Goal: Task Accomplishment & Management: Complete application form

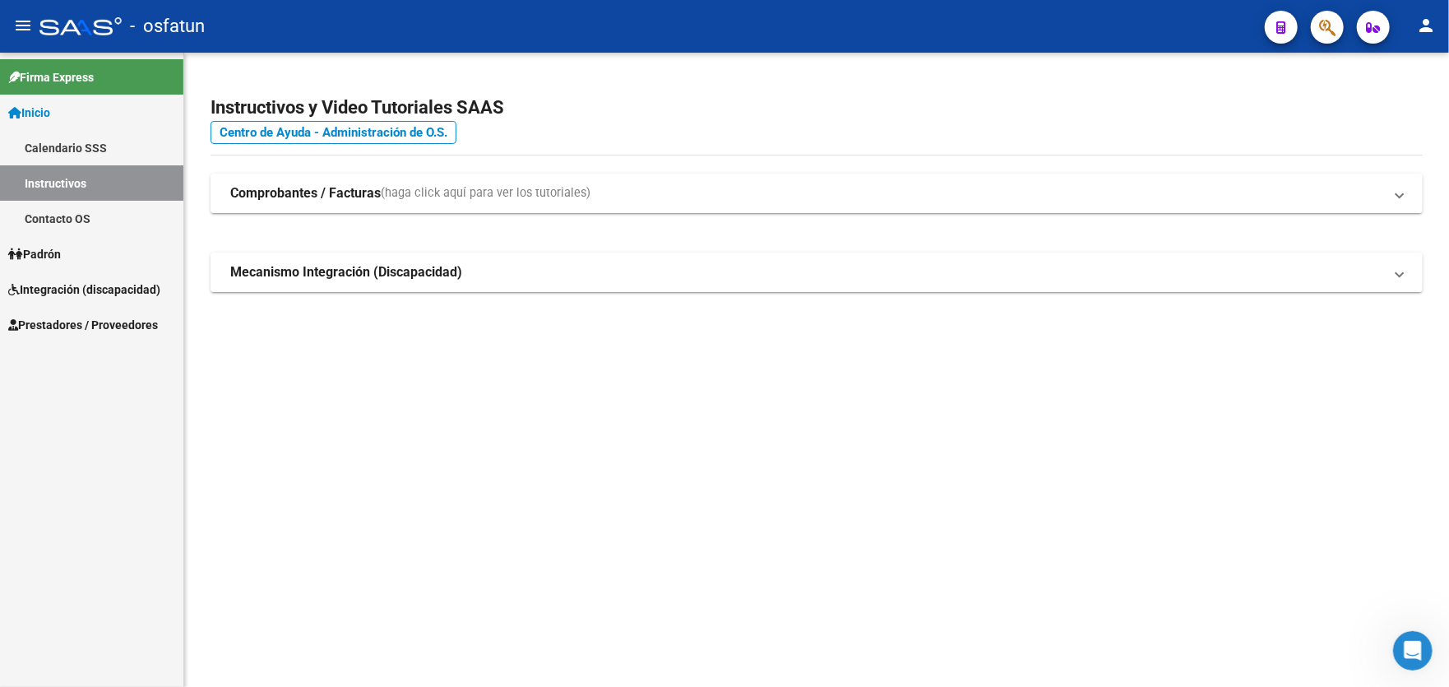
click at [60, 330] on span "Prestadores / Proveedores" at bounding box center [83, 325] width 150 height 18
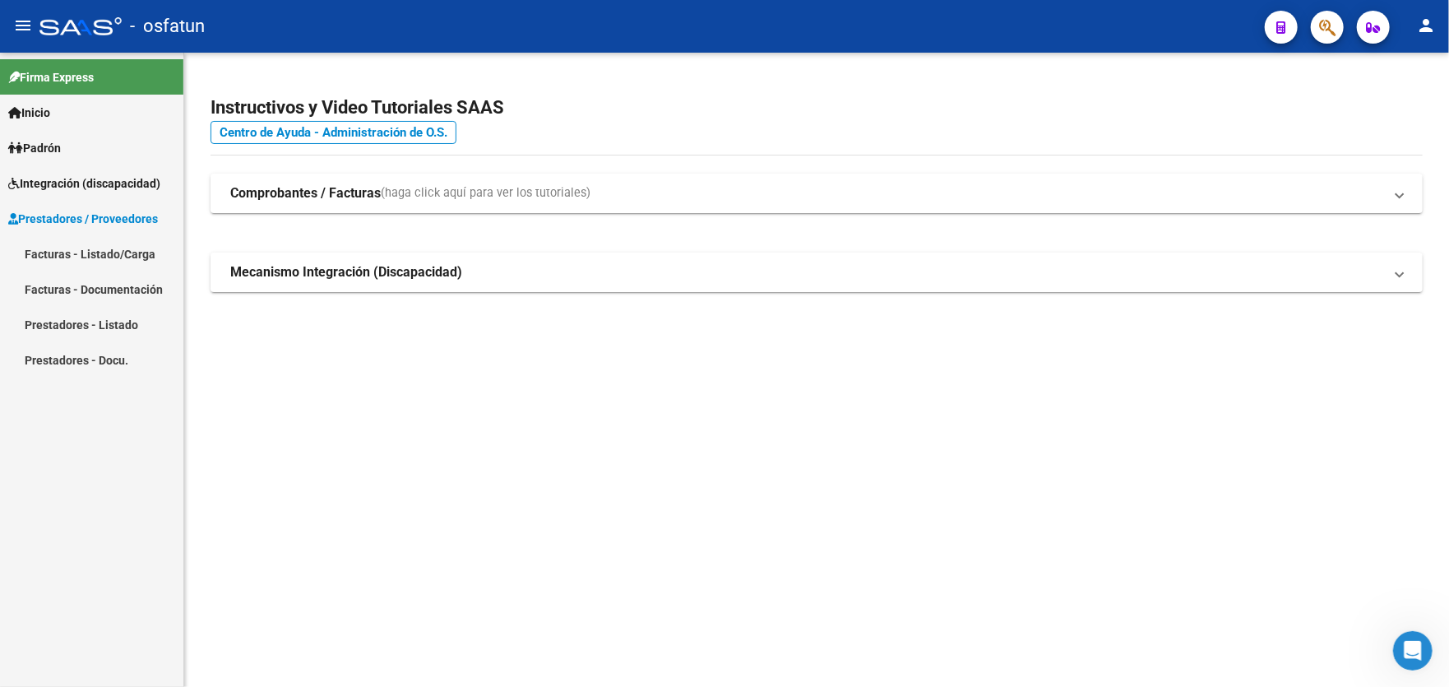
click at [114, 253] on link "Facturas - Listado/Carga" at bounding box center [91, 253] width 183 height 35
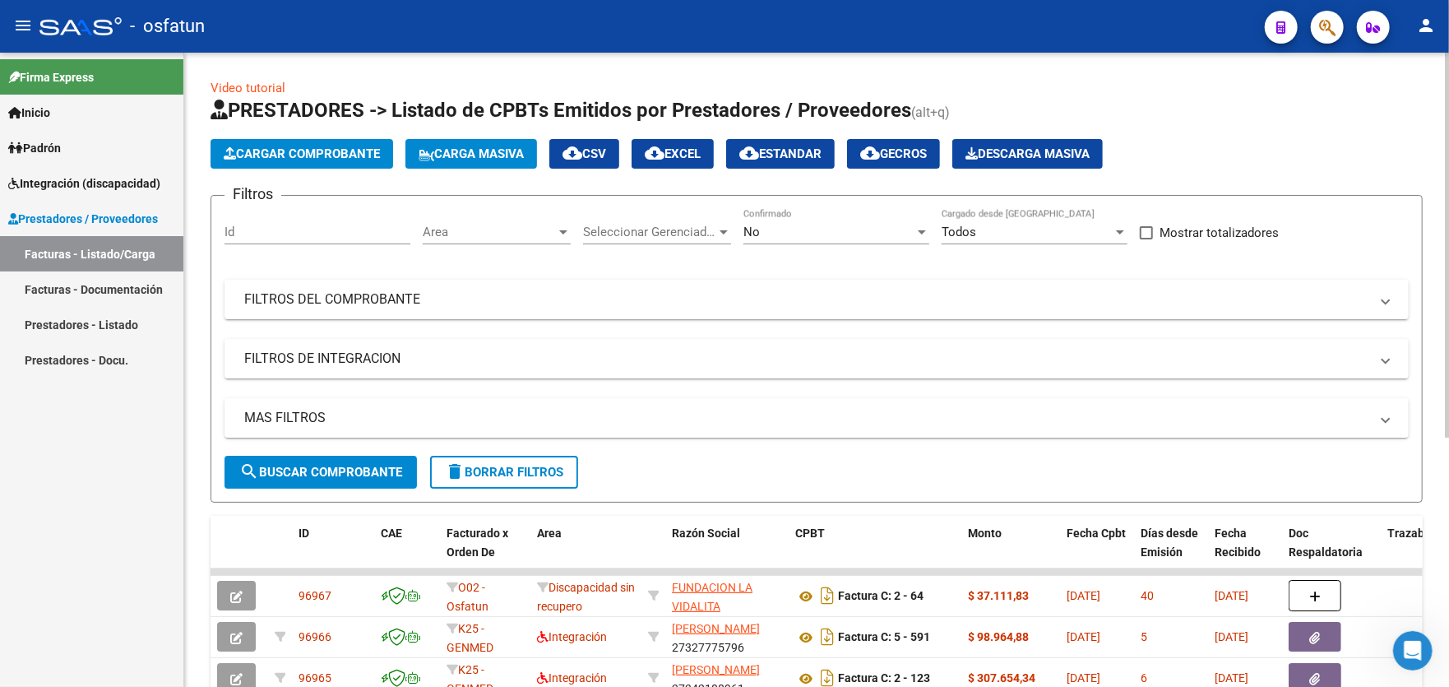
click at [295, 148] on span "Cargar Comprobante" at bounding box center [302, 153] width 156 height 15
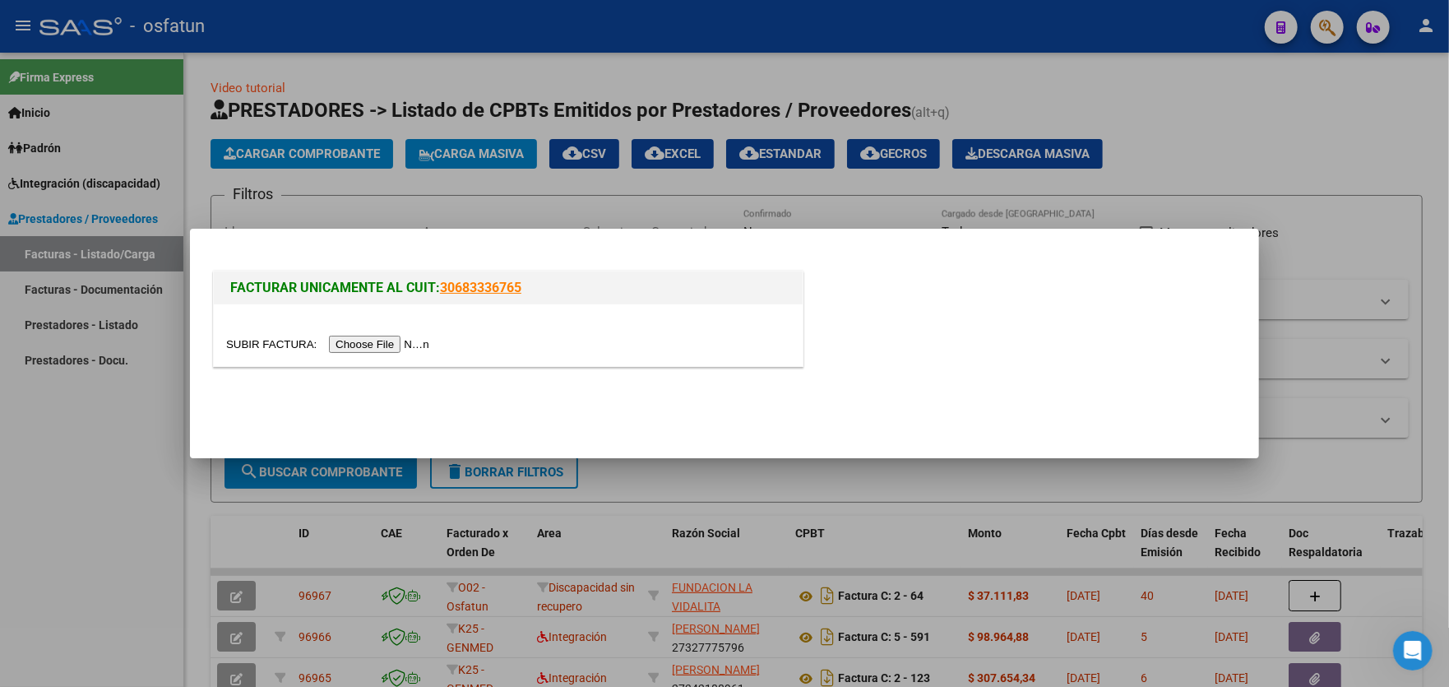
click at [377, 348] on input "file" at bounding box center [330, 344] width 208 height 17
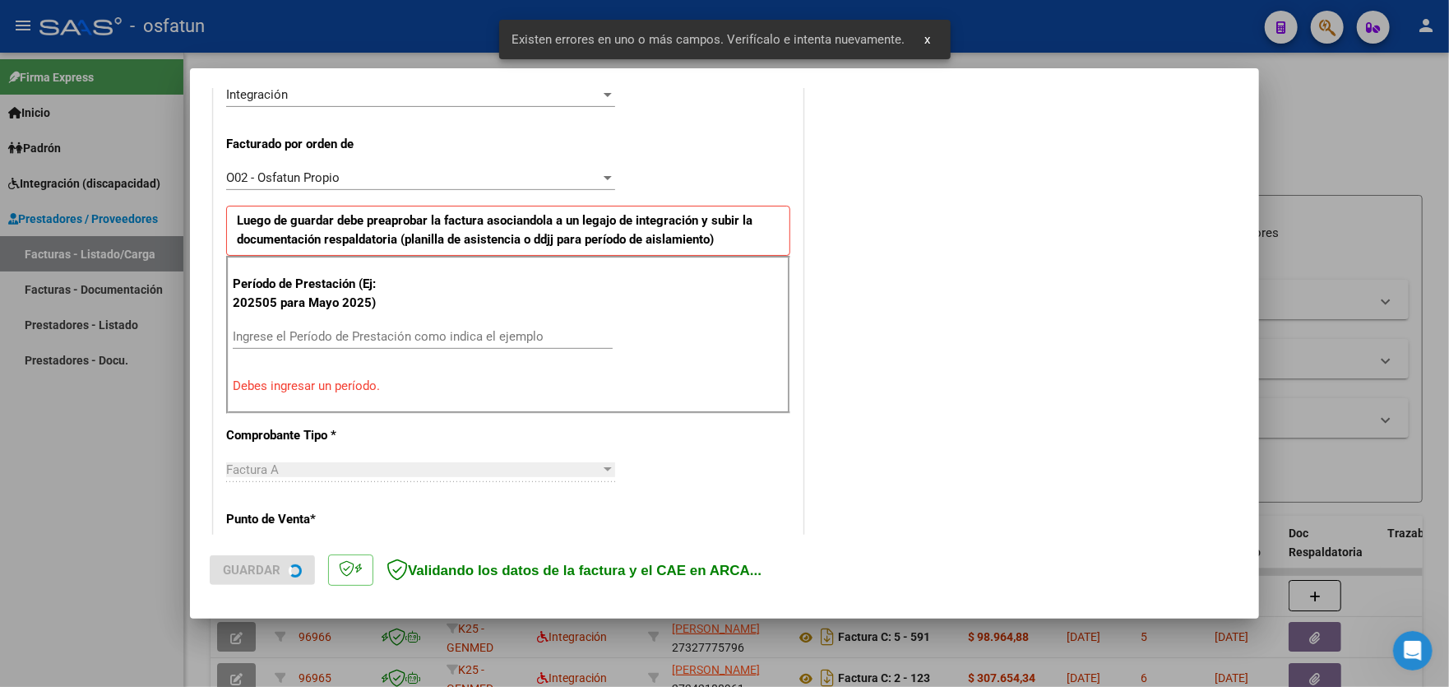
scroll to position [431, 0]
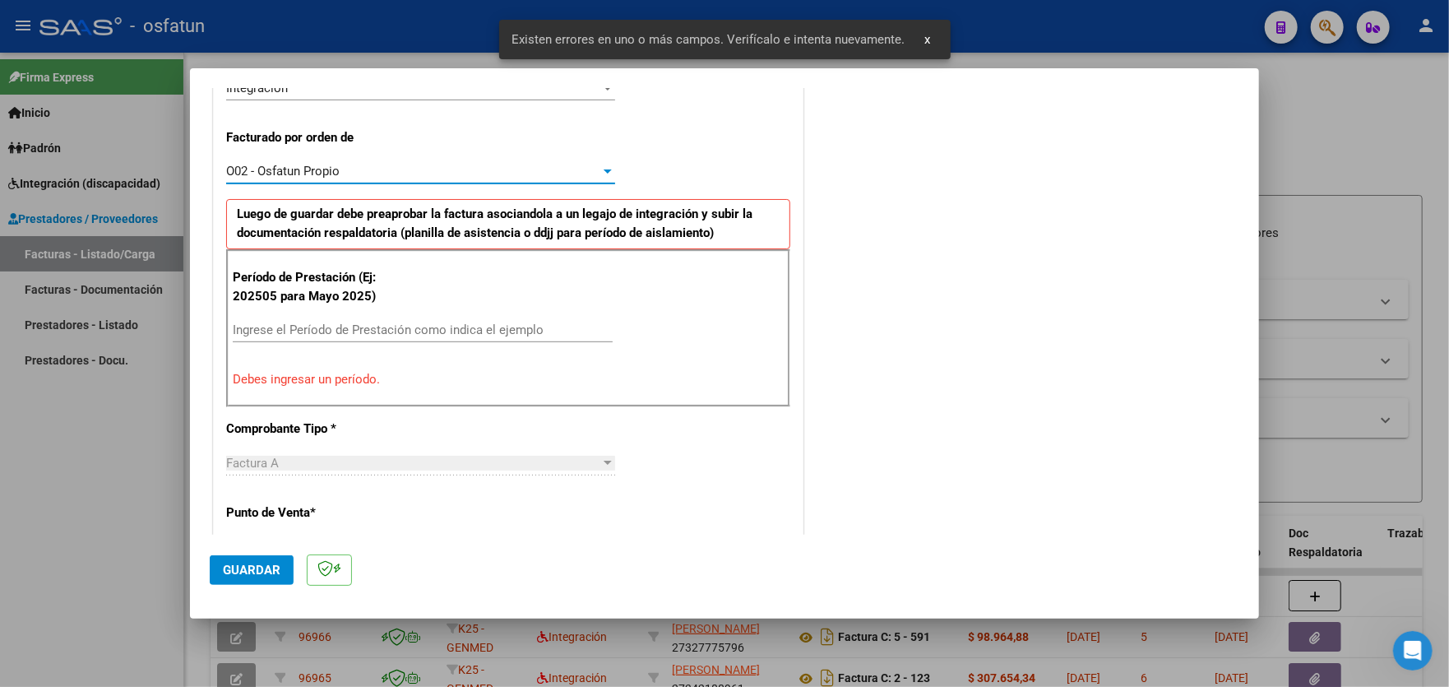
click at [545, 172] on div "O02 - Osfatun Propio" at bounding box center [413, 171] width 374 height 15
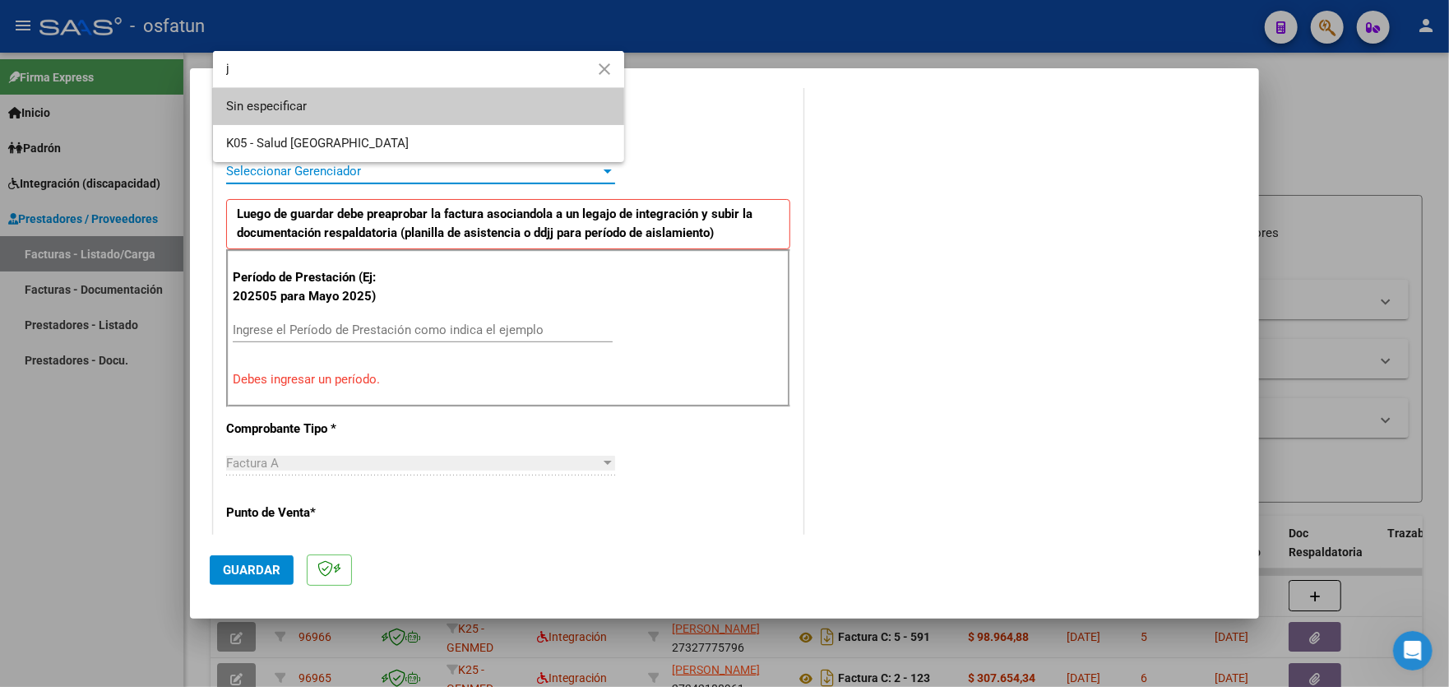
scroll to position [0, 0]
type input "juj"
click at [365, 141] on span "K05 - Salud [GEOGRAPHIC_DATA]" at bounding box center [418, 143] width 385 height 37
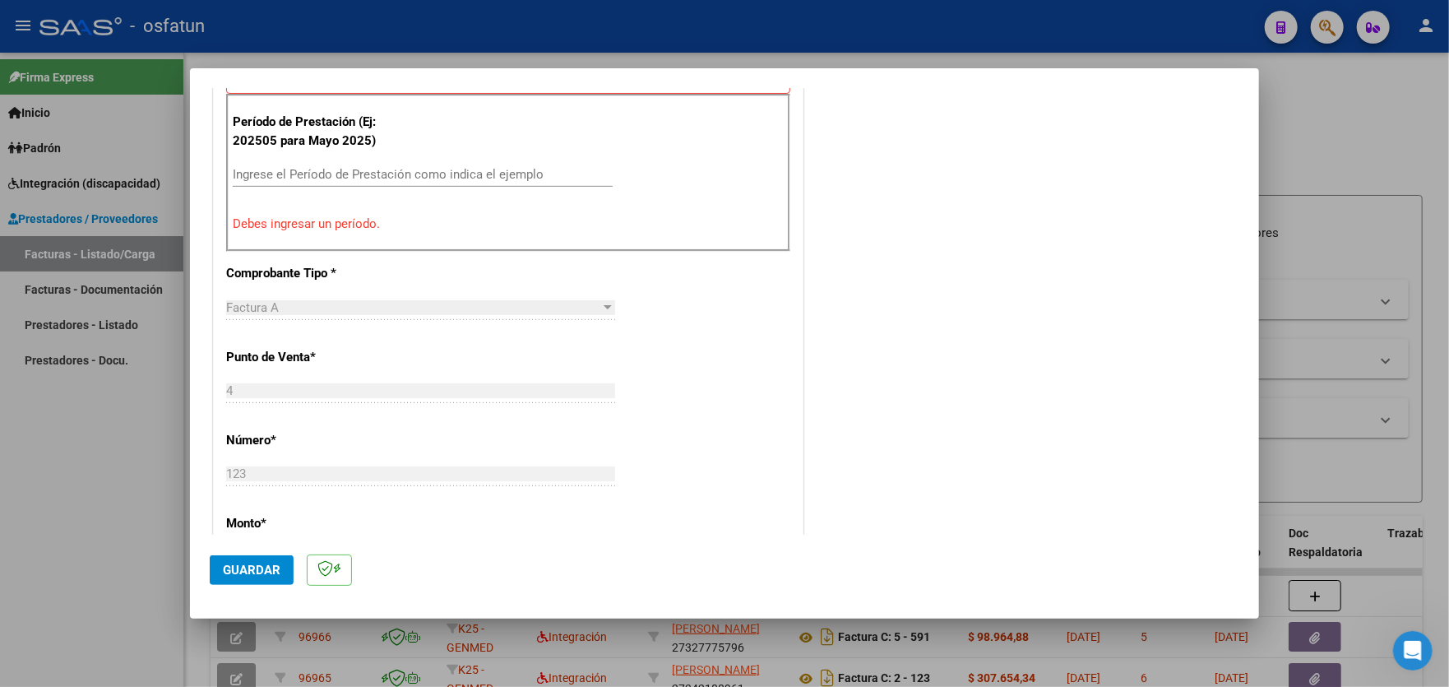
scroll to position [596, 0]
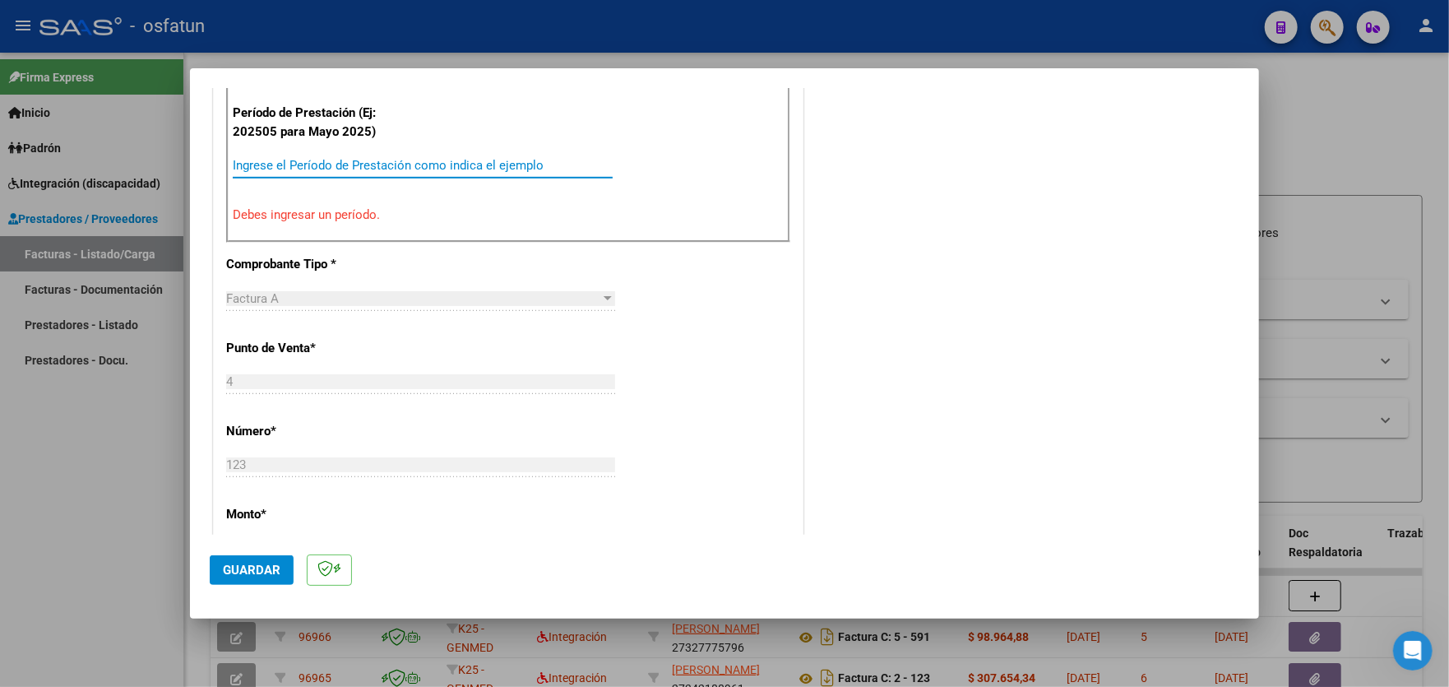
click at [520, 160] on input "Ingrese el Período de Prestación como indica el ejemplo" at bounding box center [423, 165] width 380 height 15
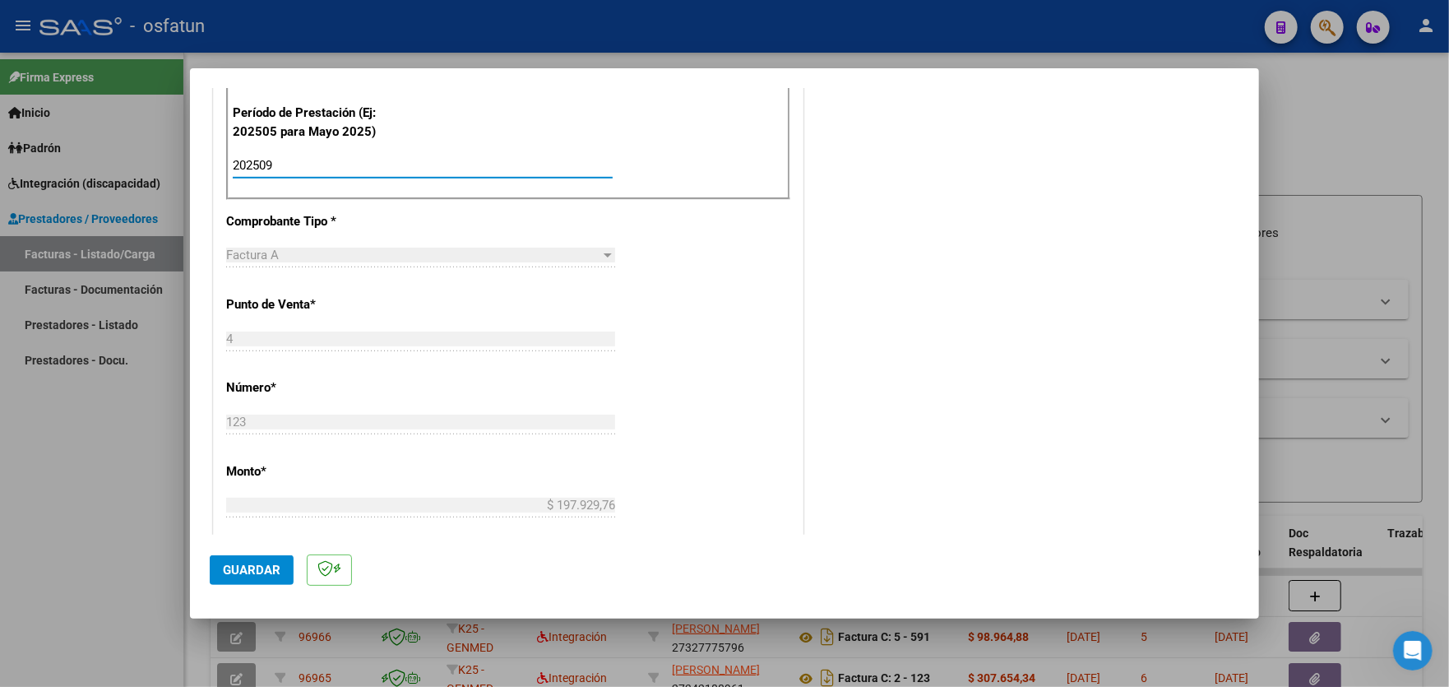
type input "202509"
click at [252, 572] on span "Guardar" at bounding box center [252, 570] width 58 height 15
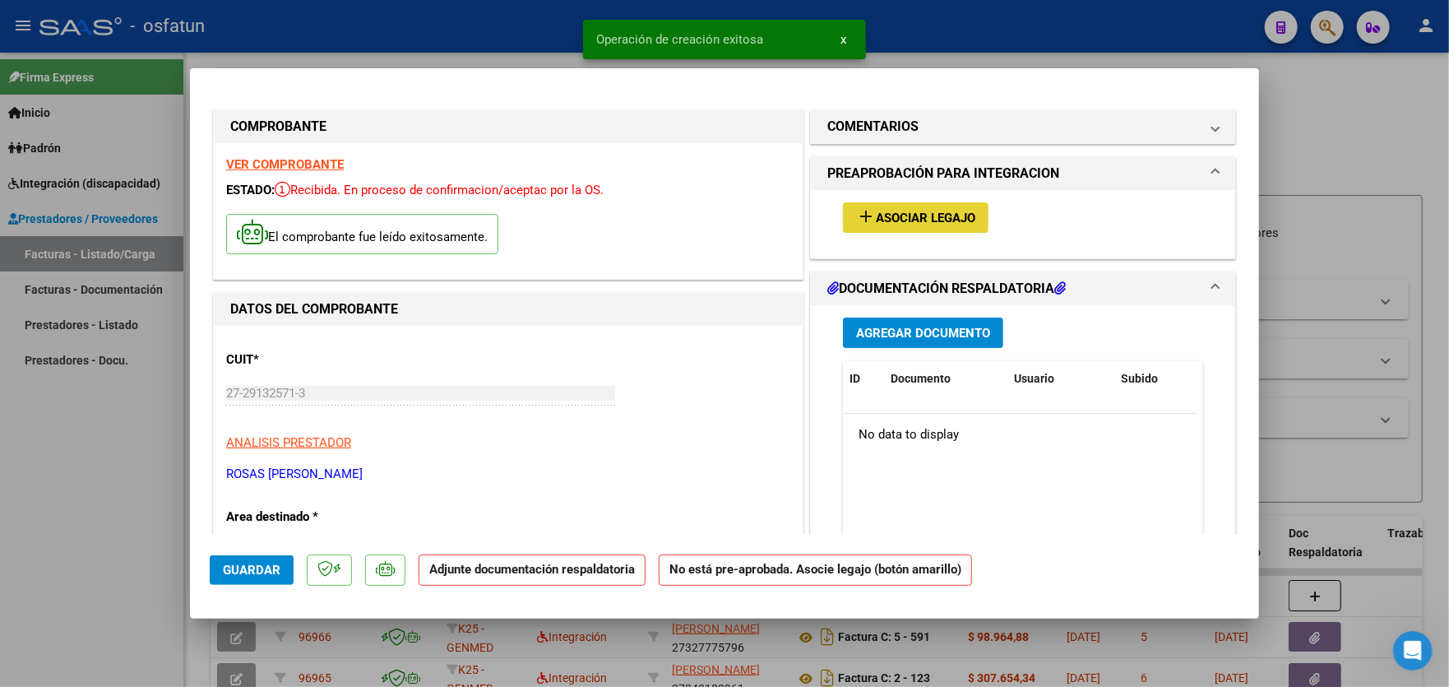
click at [910, 216] on span "Asociar Legajo" at bounding box center [926, 218] width 100 height 15
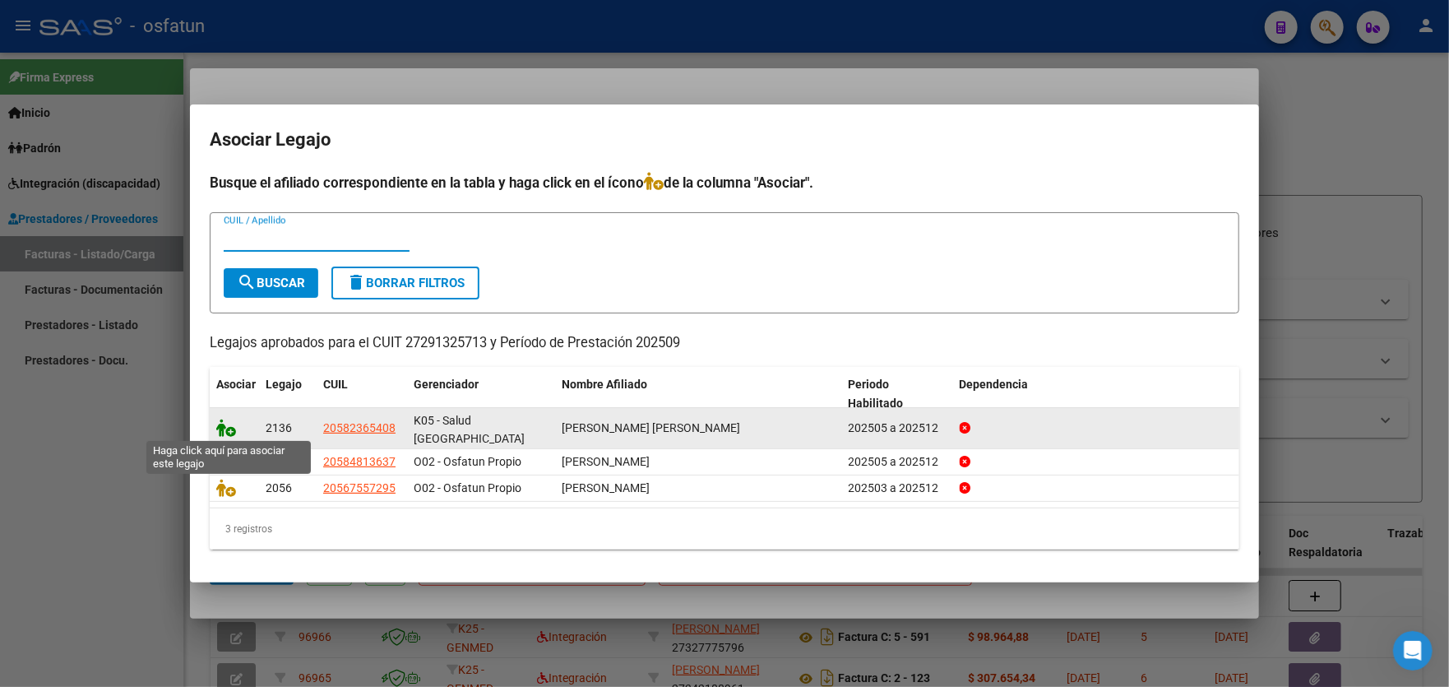
click at [227, 431] on icon at bounding box center [226, 428] width 20 height 18
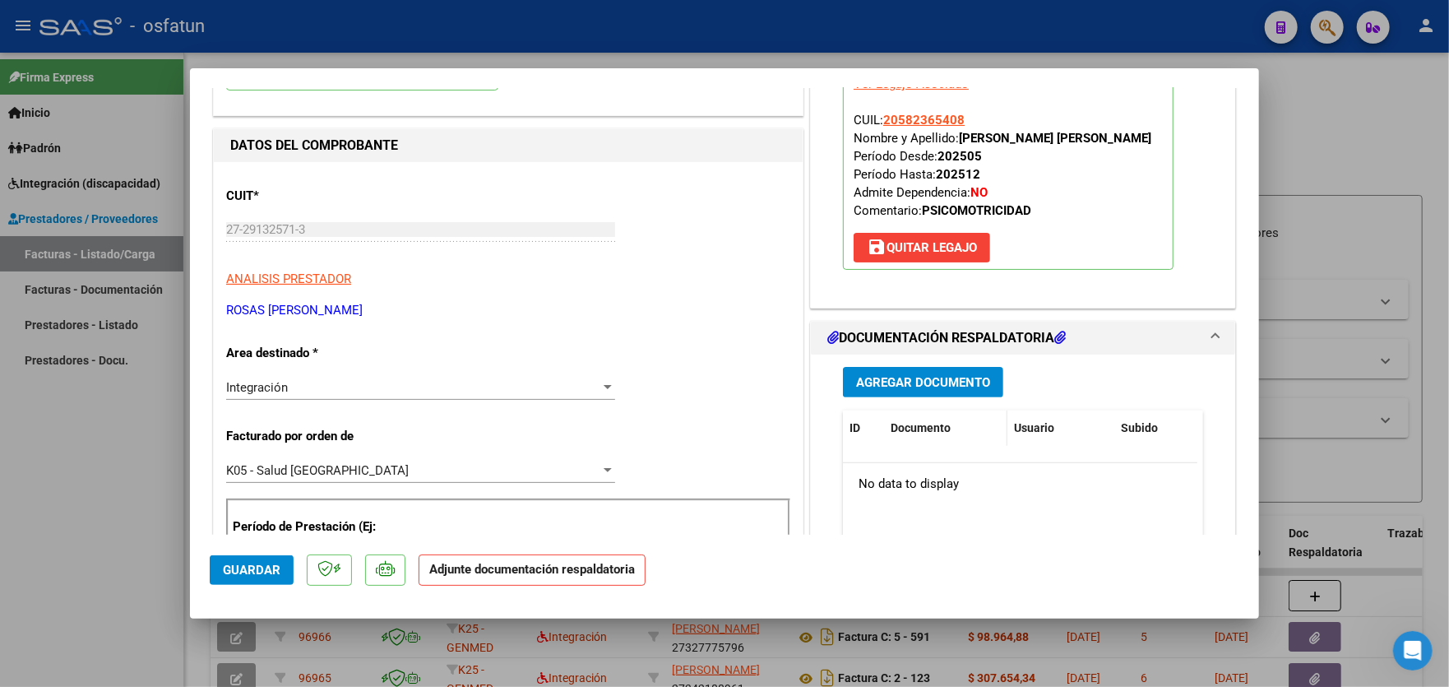
scroll to position [165, 0]
click at [913, 386] on span "Agregar Documento" at bounding box center [923, 381] width 134 height 15
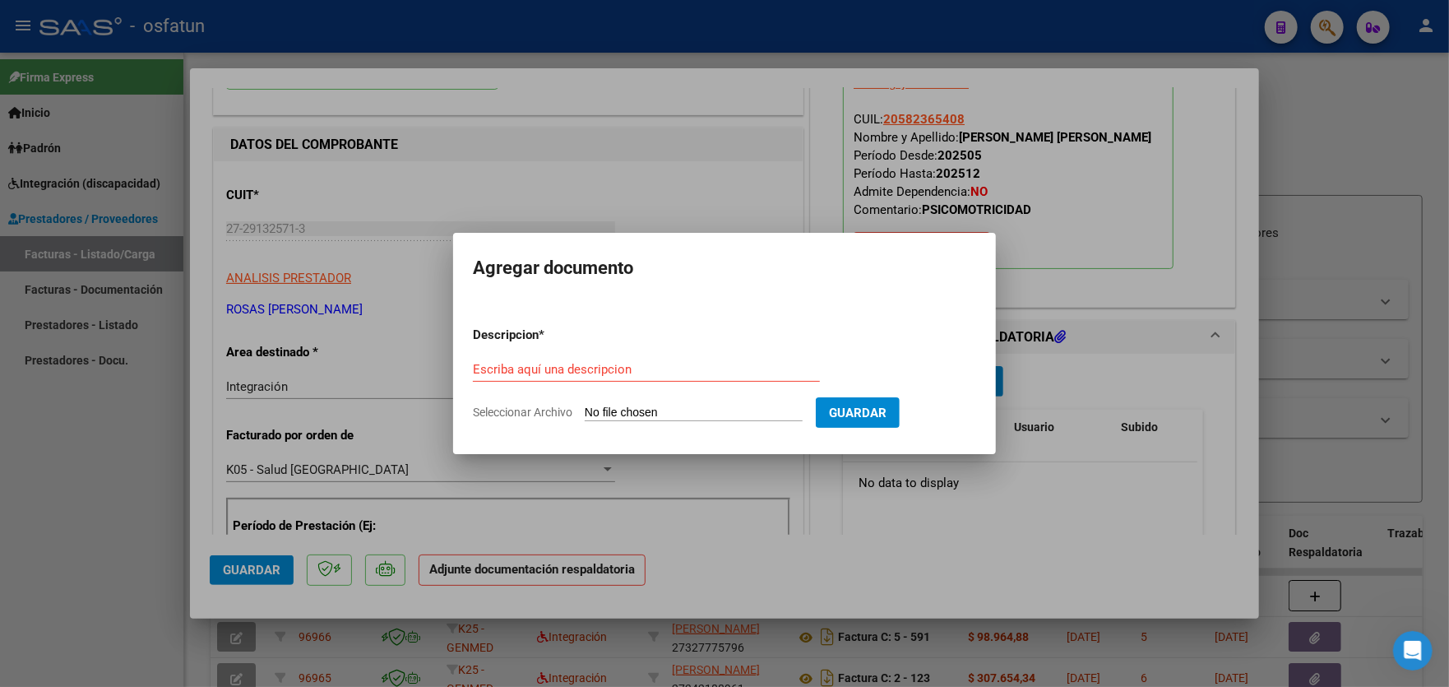
click at [676, 402] on form "Descripcion * Escriba aquí una descripcion Seleccionar Archivo Guardar" at bounding box center [724, 373] width 503 height 120
click at [648, 408] on input "Seleccionar Archivo" at bounding box center [694, 414] width 218 height 16
type input "C:\fakepath\[PERSON_NAME] PLANILLA SETIEMBRE CINTIA25.pdf"
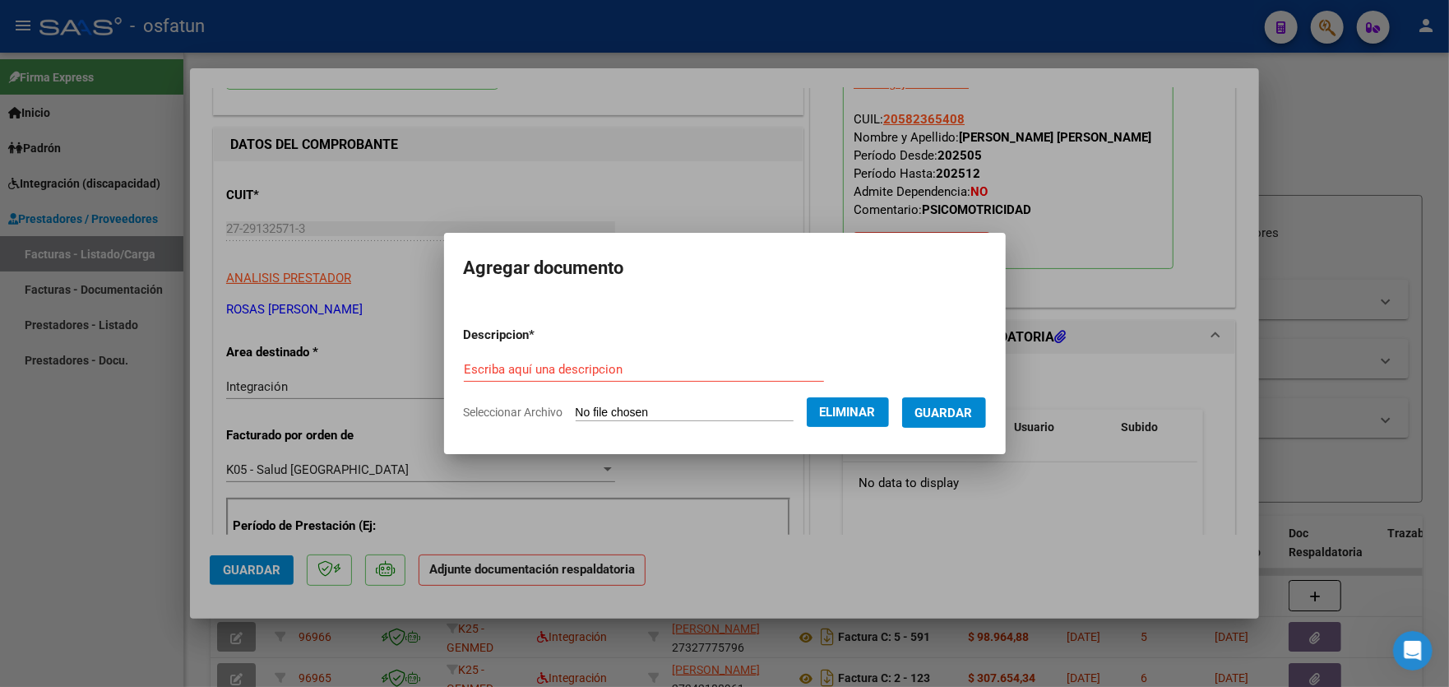
click at [600, 366] on input "Escriba aquí una descripcion" at bounding box center [644, 369] width 360 height 15
type input "asistencia 2025 09"
click at [973, 406] on span "Guardar" at bounding box center [945, 413] width 58 height 15
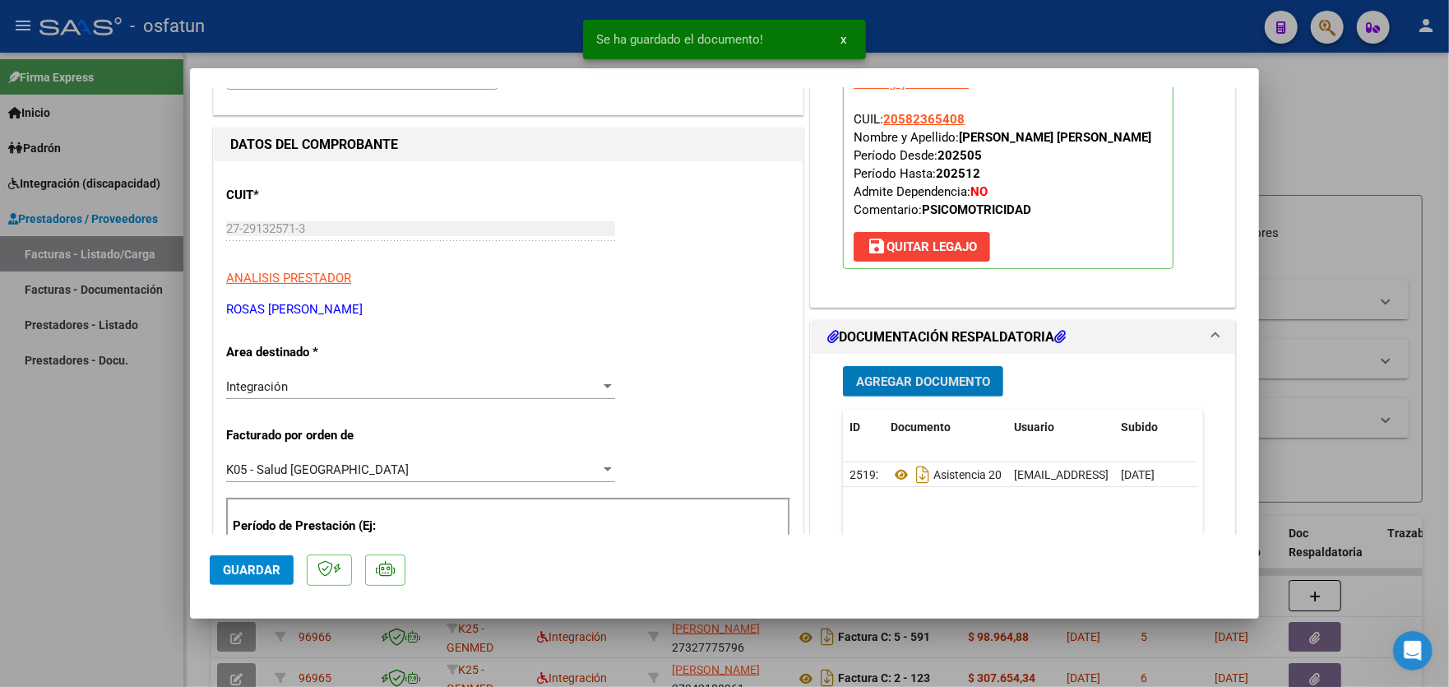
click at [257, 563] on span "Guardar" at bounding box center [252, 570] width 58 height 15
click at [99, 433] on div at bounding box center [724, 343] width 1449 height 687
type input "$ 0,00"
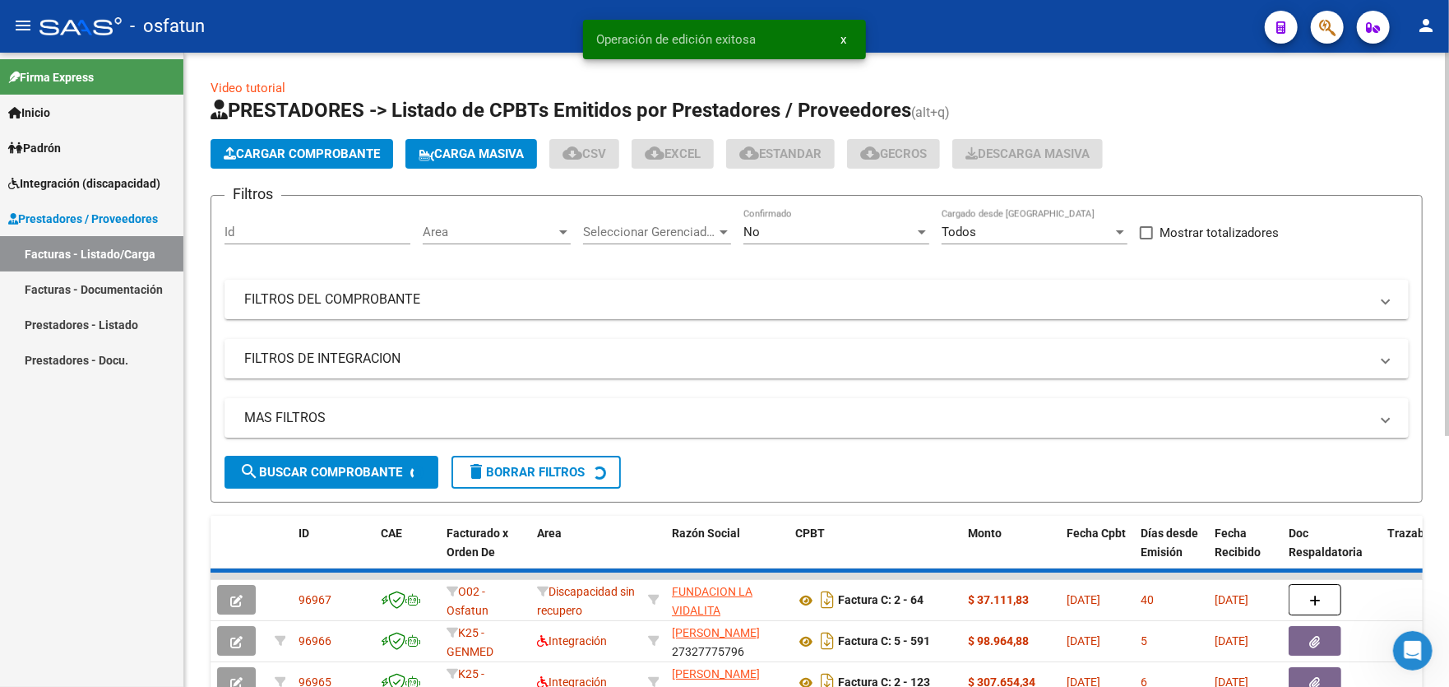
click at [296, 152] on span "Cargar Comprobante" at bounding box center [302, 153] width 156 height 15
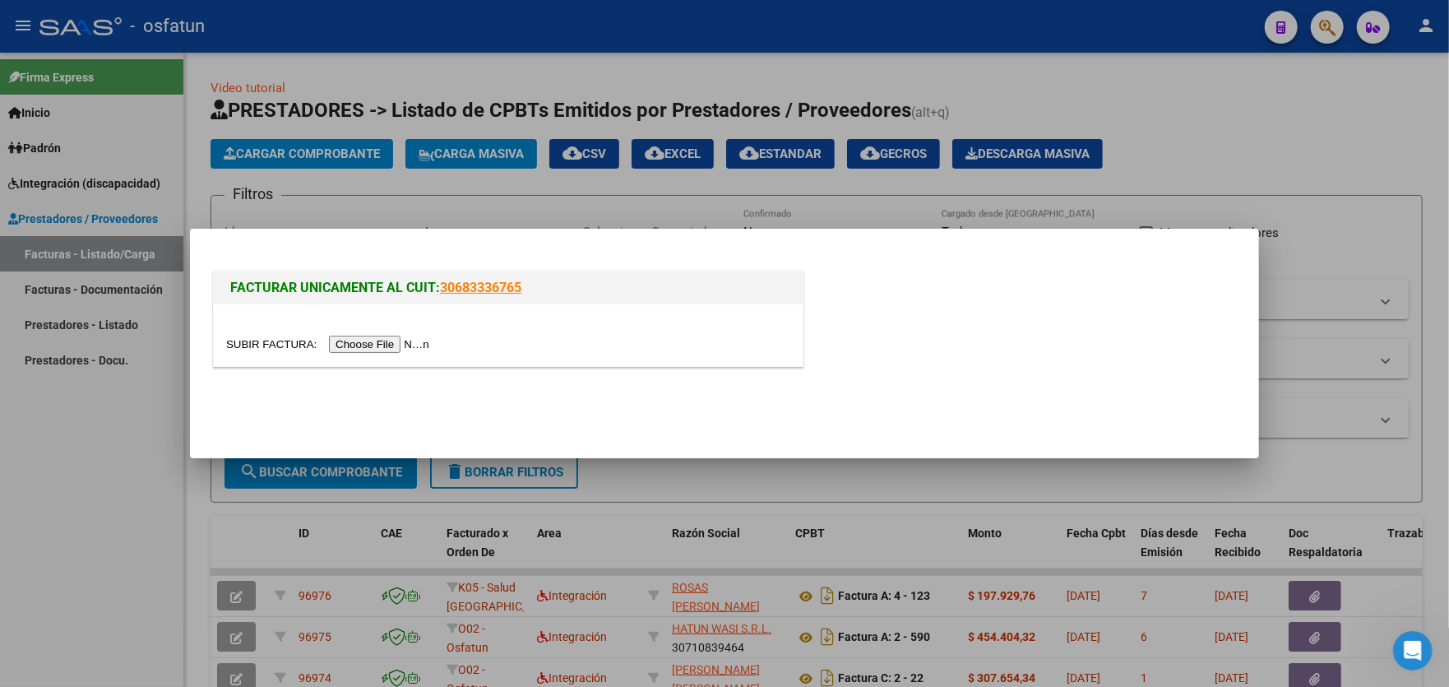
click at [359, 349] on input "file" at bounding box center [330, 344] width 208 height 17
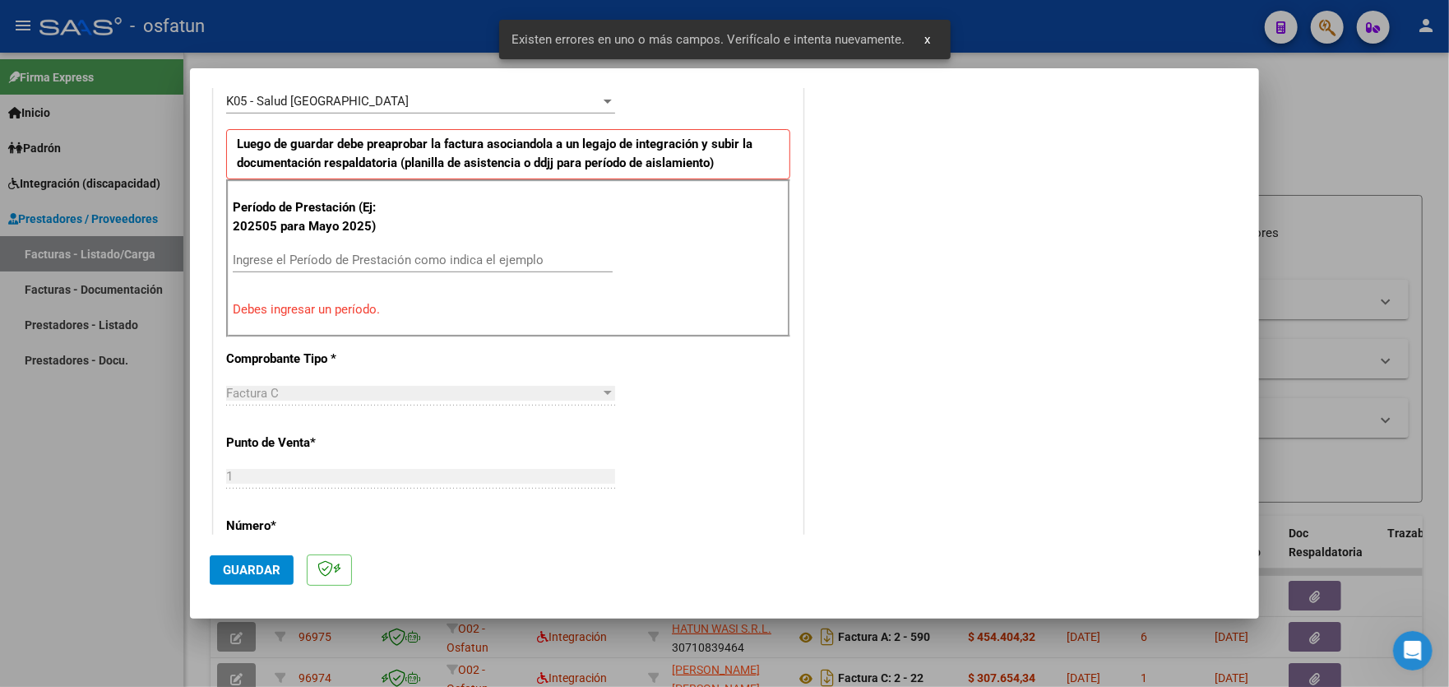
scroll to position [513, 0]
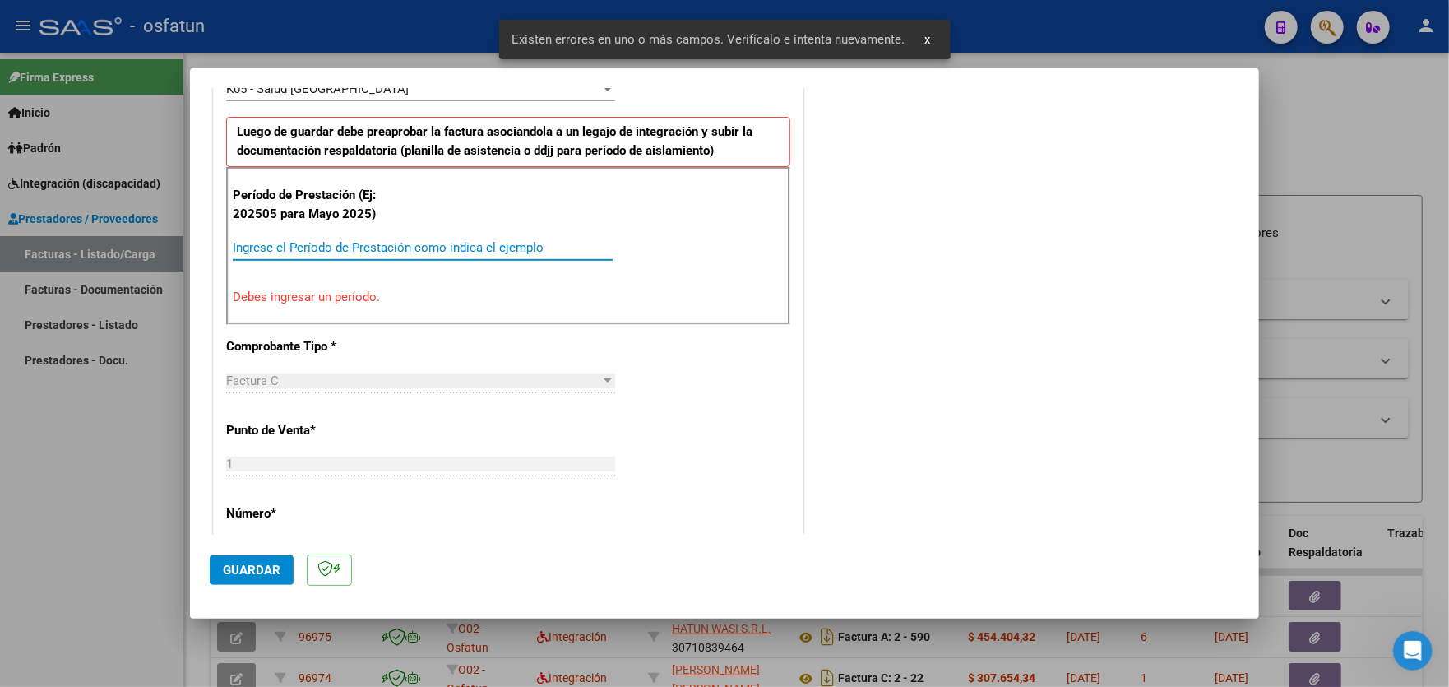
click at [526, 240] on input "Ingrese el Período de Prestación como indica el ejemplo" at bounding box center [423, 247] width 380 height 15
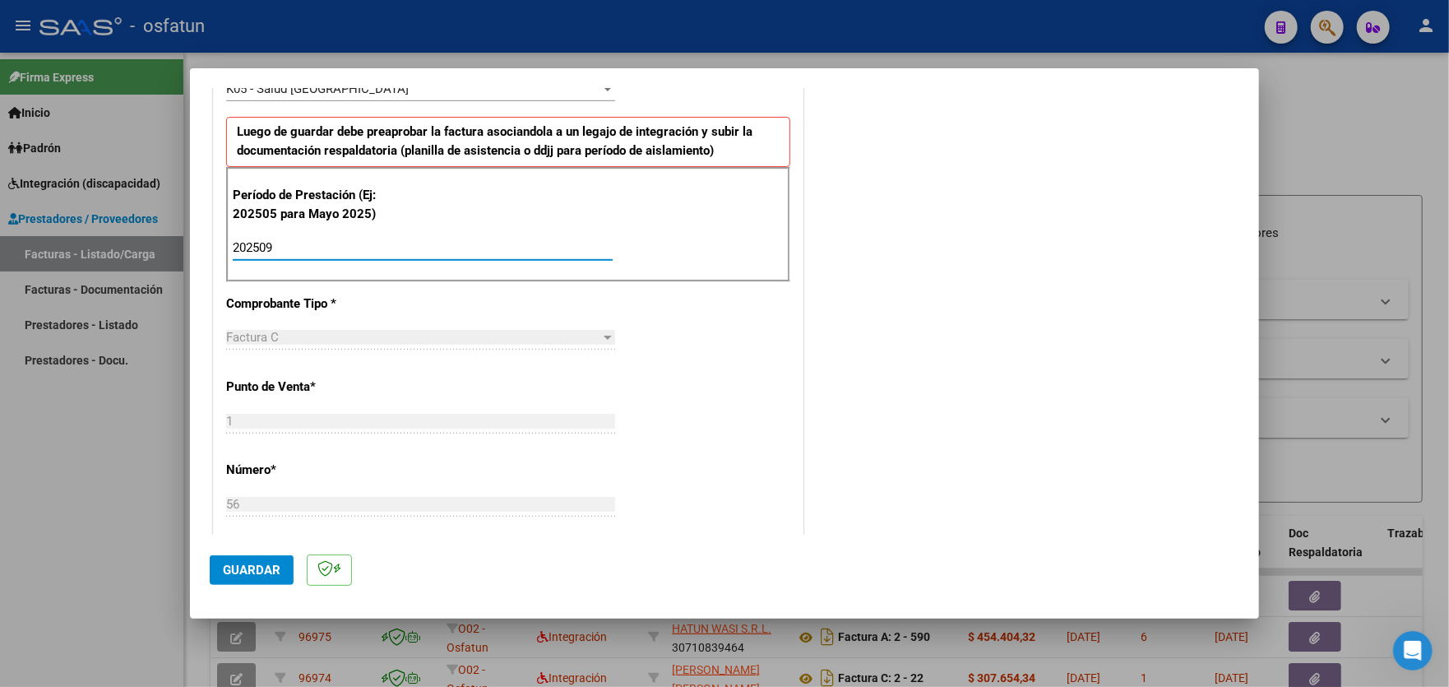
type input "202509"
click at [257, 572] on span "Guardar" at bounding box center [252, 570] width 58 height 15
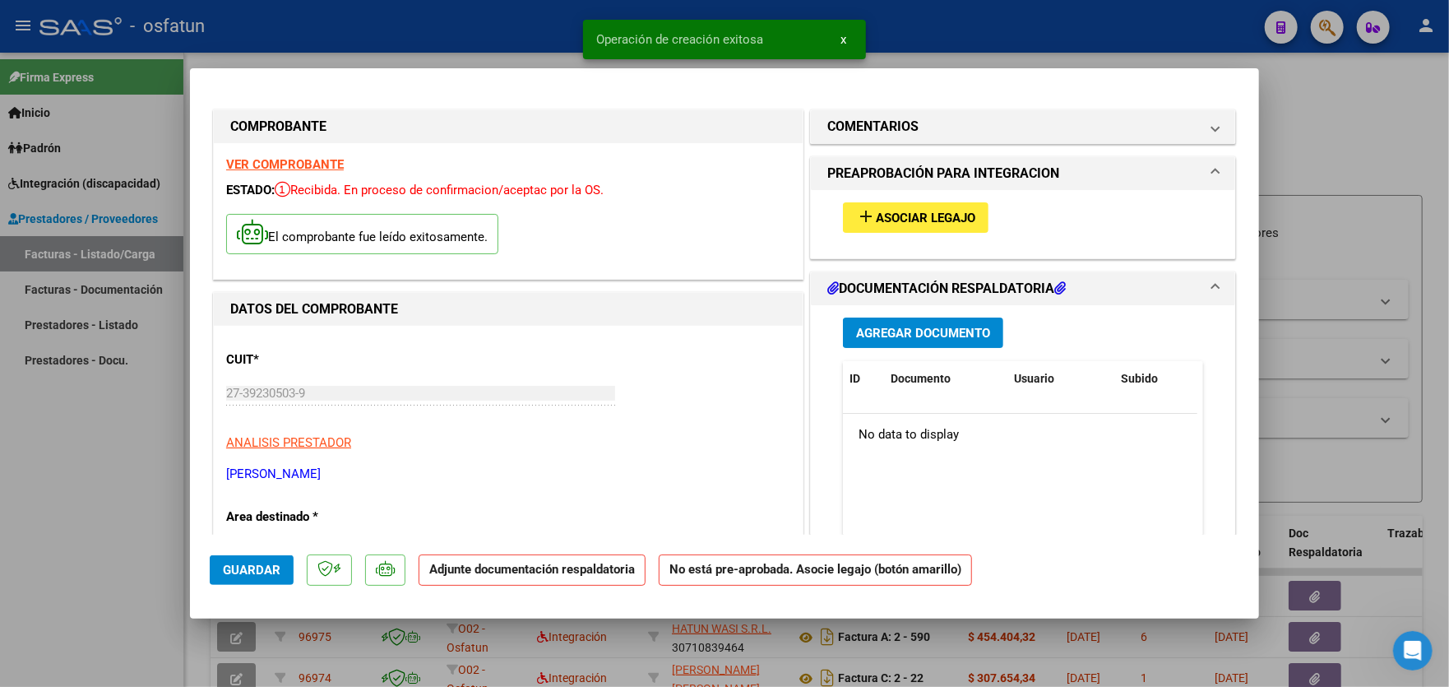
click at [937, 213] on span "Asociar Legajo" at bounding box center [926, 218] width 100 height 15
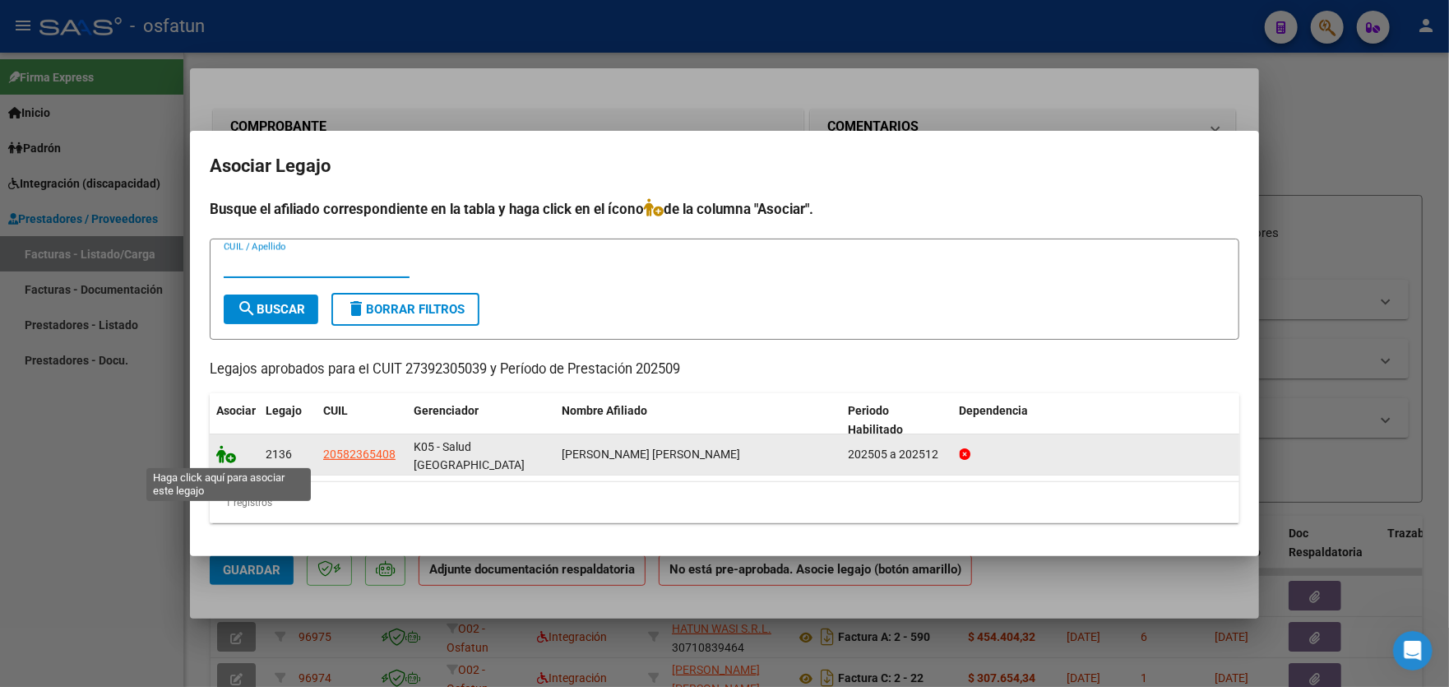
click at [229, 459] on icon at bounding box center [226, 454] width 20 height 18
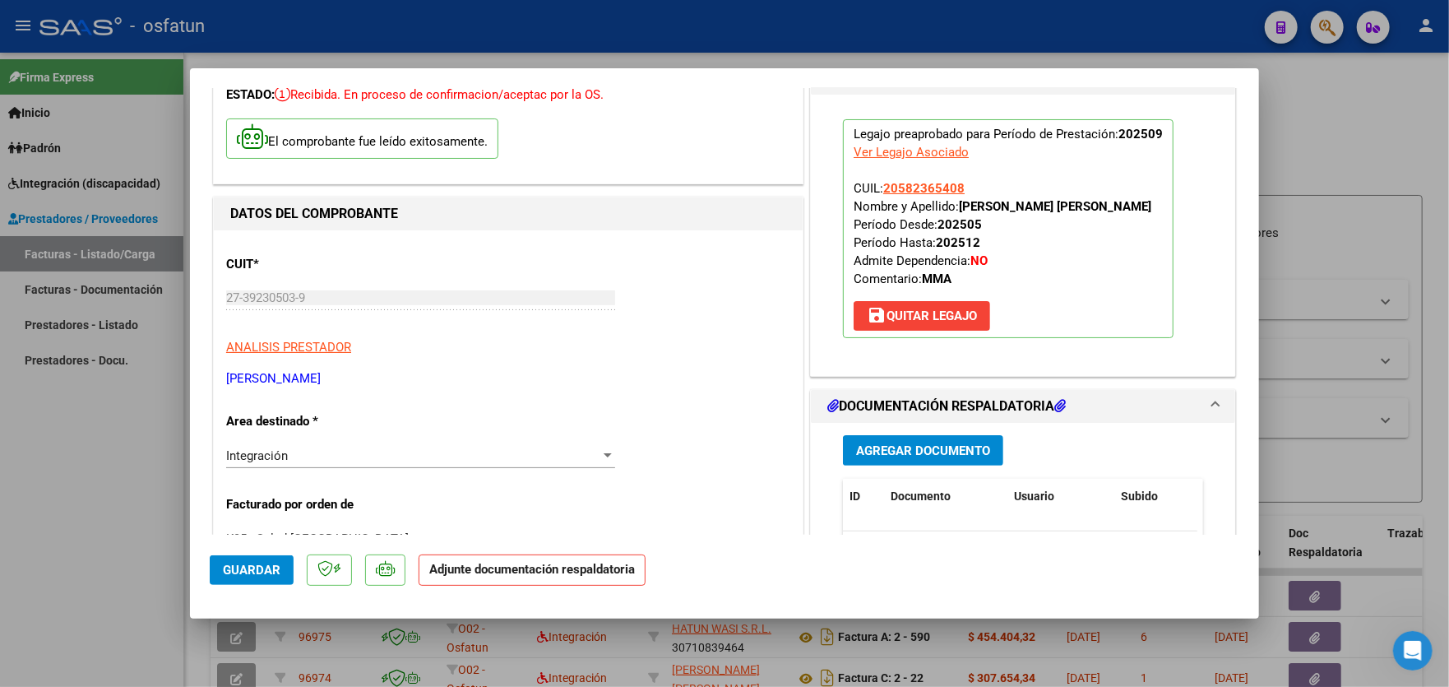
scroll to position [247, 0]
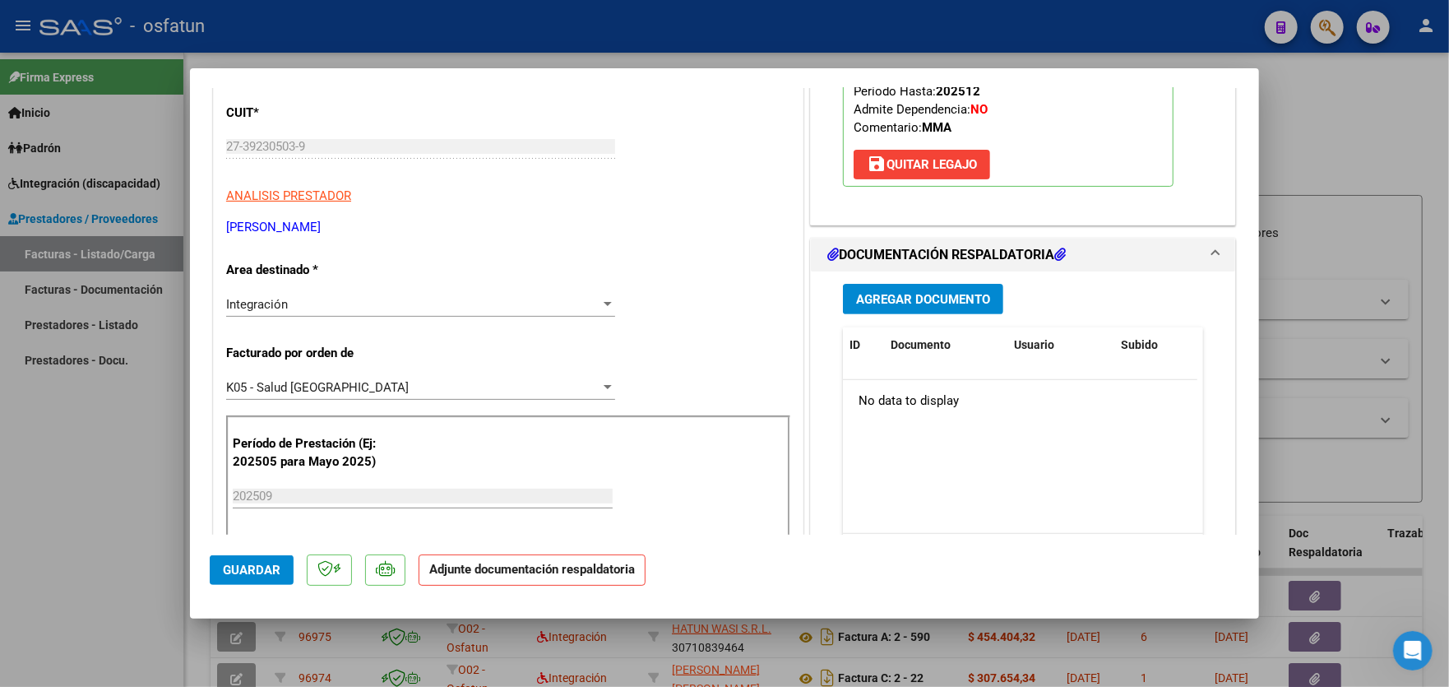
click at [925, 298] on span "Agregar Documento" at bounding box center [923, 299] width 134 height 15
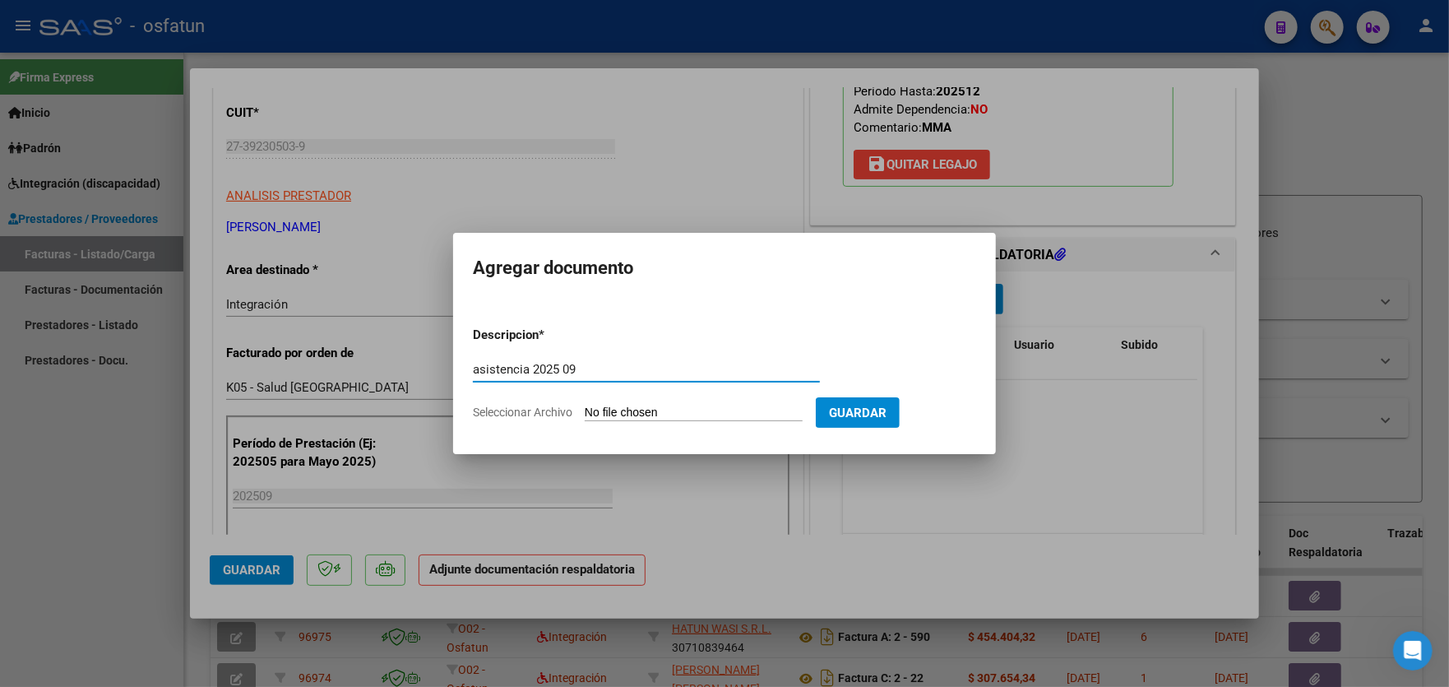
type input "asistencia 2025 09"
click at [619, 405] on app-file-uploader "Seleccionar Archivo" at bounding box center [644, 412] width 343 height 15
click at [706, 408] on input "Seleccionar Archivo" at bounding box center [694, 414] width 218 height 16
type input "C:\fakepath\[PERSON_NAME] SEPTIEMBRE YAMI25.pdf"
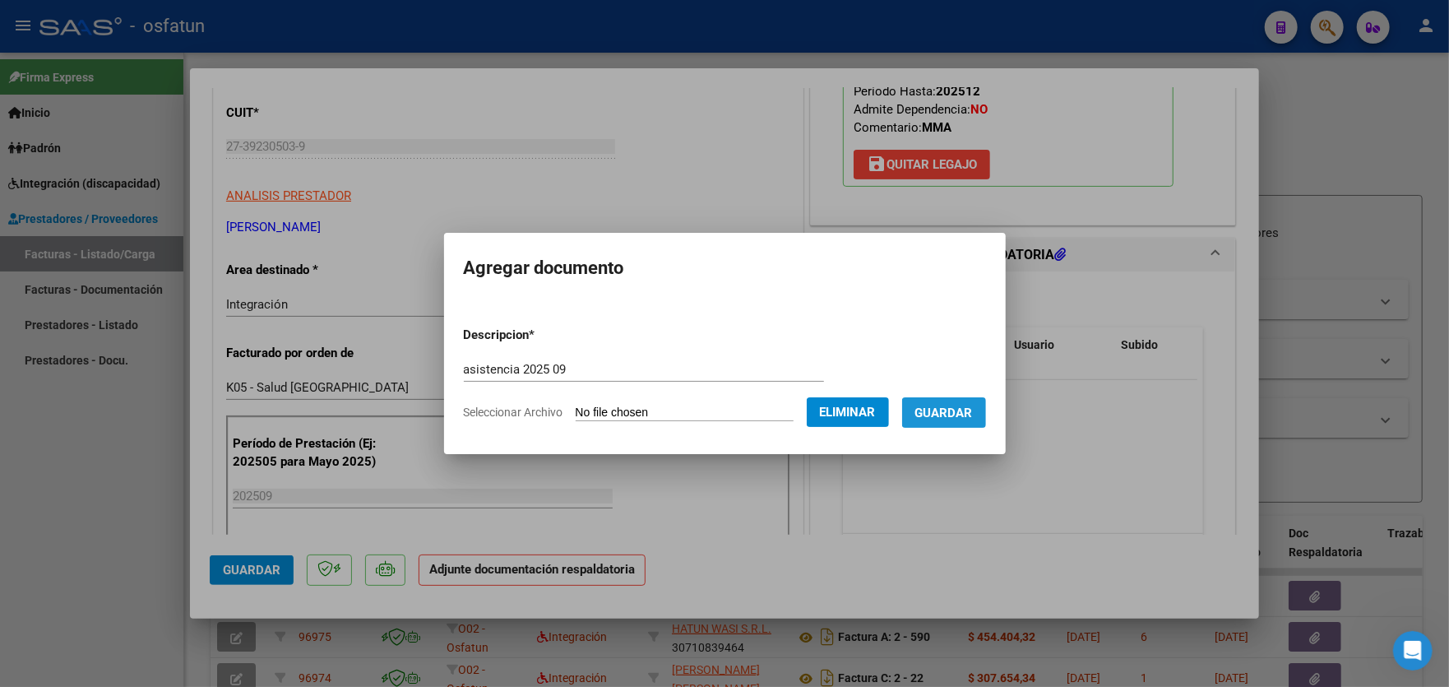
click at [963, 415] on span "Guardar" at bounding box center [945, 413] width 58 height 15
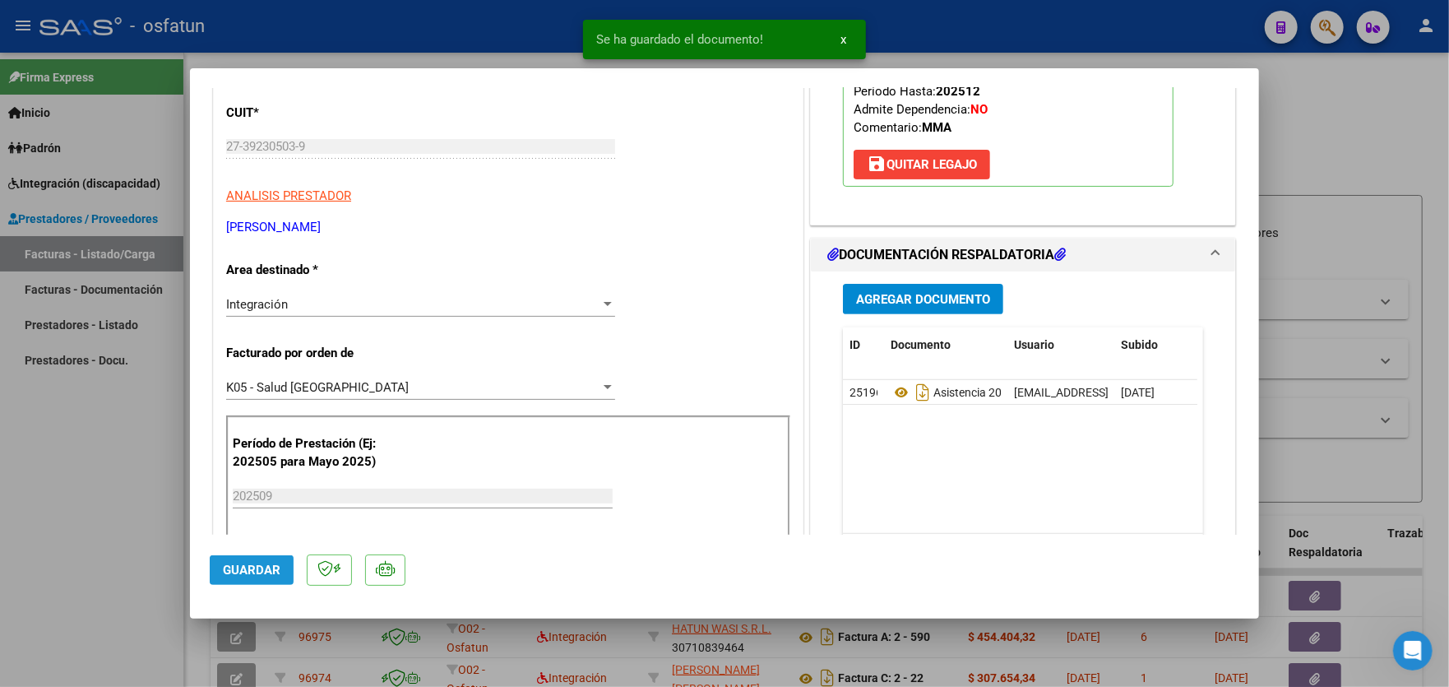
click at [246, 571] on span "Guardar" at bounding box center [252, 570] width 58 height 15
click at [58, 454] on div at bounding box center [724, 343] width 1449 height 687
type input "$ 0,00"
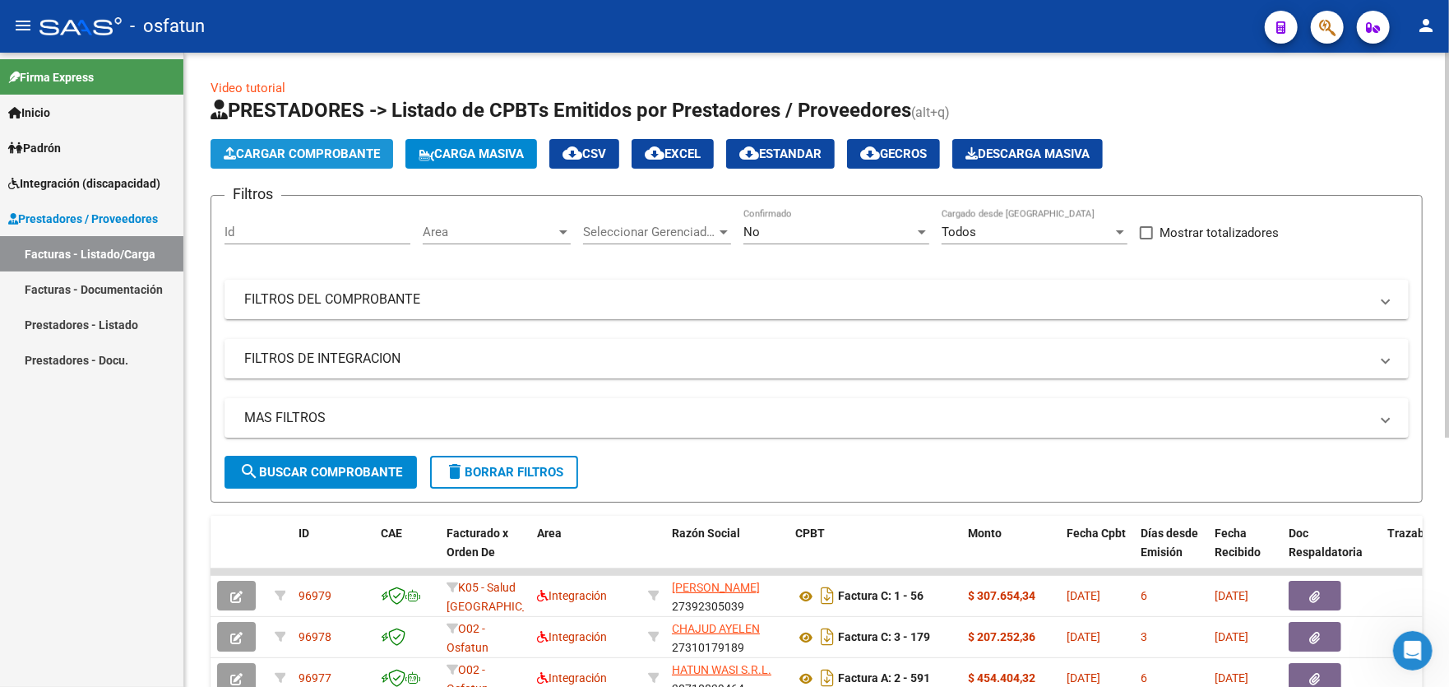
click at [300, 156] on span "Cargar Comprobante" at bounding box center [302, 153] width 156 height 15
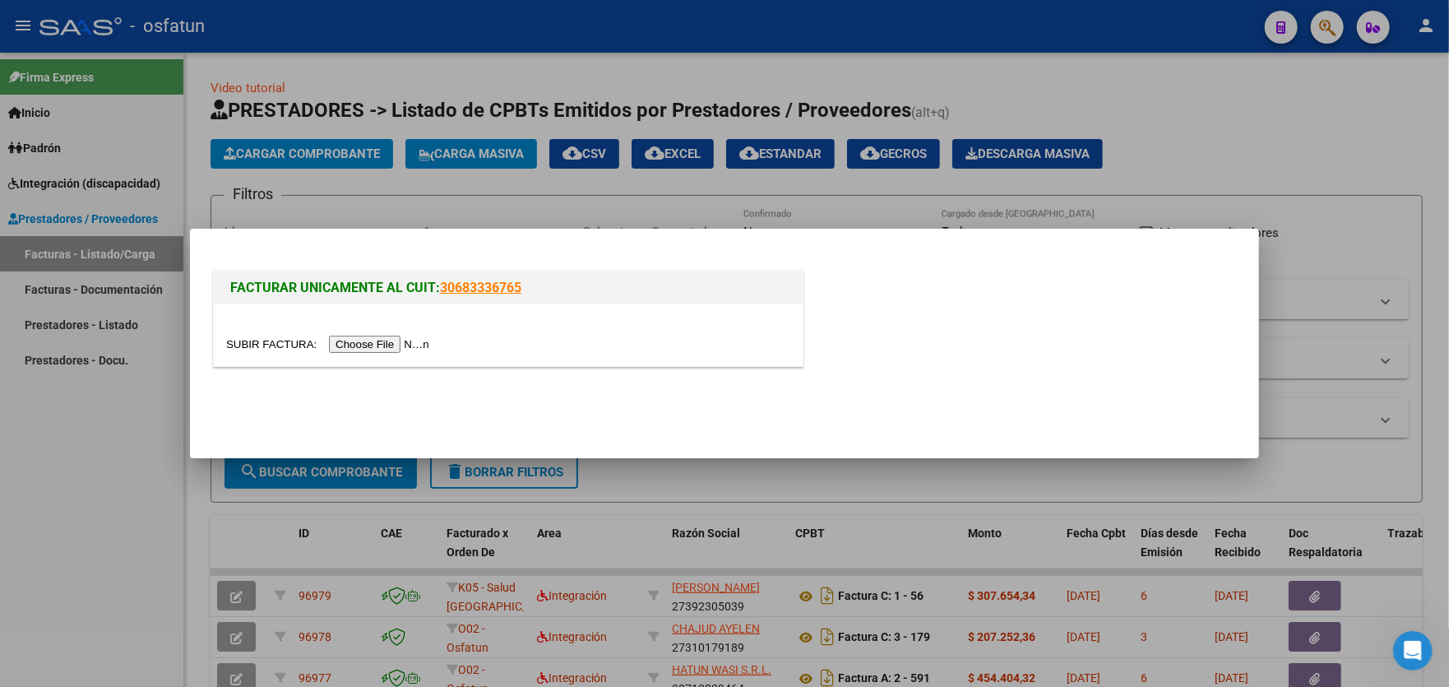
click at [356, 342] on input "file" at bounding box center [330, 344] width 208 height 17
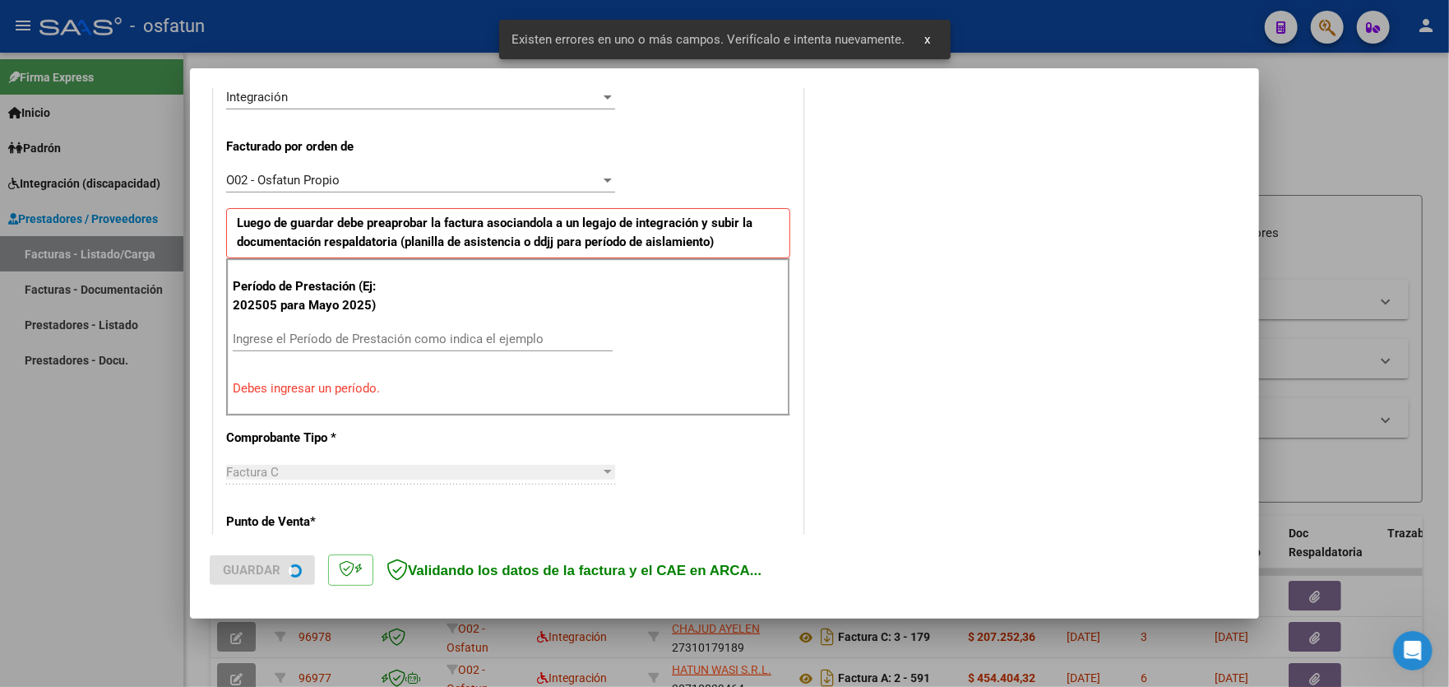
scroll to position [431, 0]
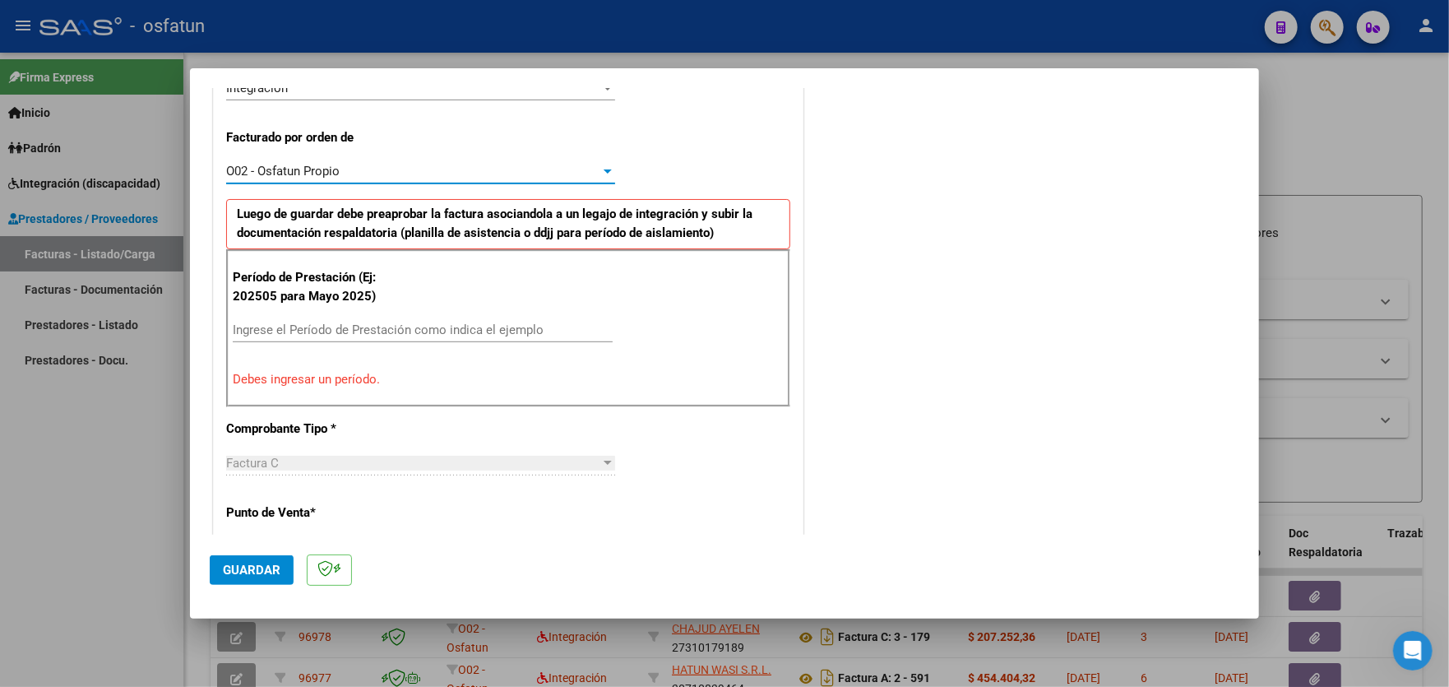
click at [477, 167] on div "O02 - Osfatun Propio" at bounding box center [413, 171] width 374 height 15
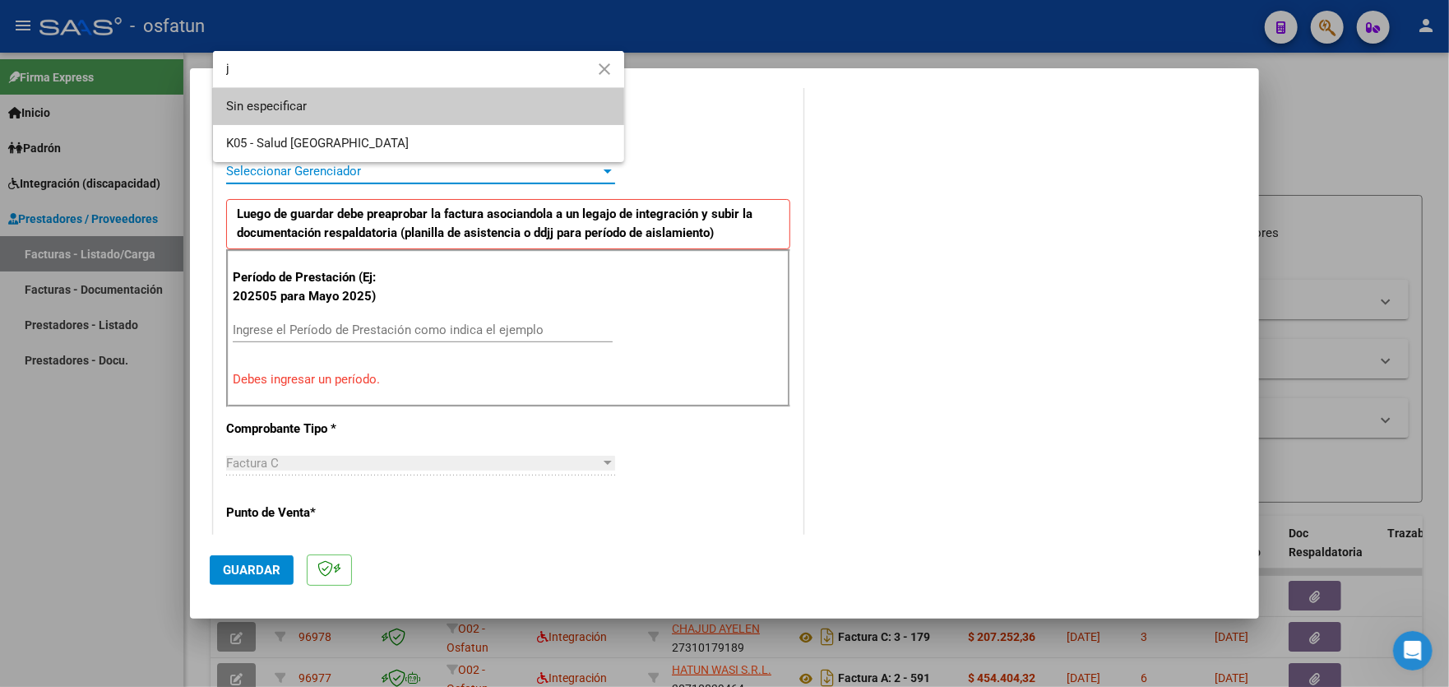
scroll to position [0, 0]
type input "juj"
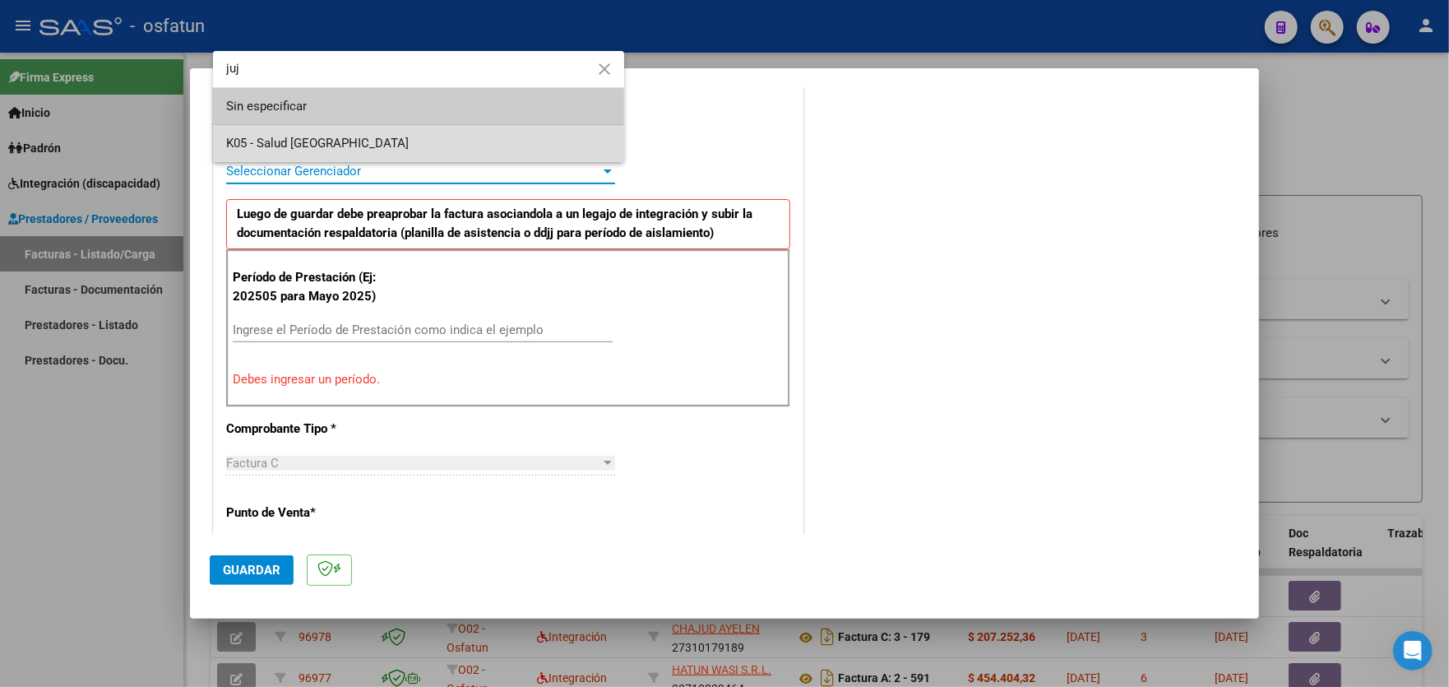
click at [383, 146] on span "K05 - Salud [GEOGRAPHIC_DATA]" at bounding box center [418, 143] width 385 height 37
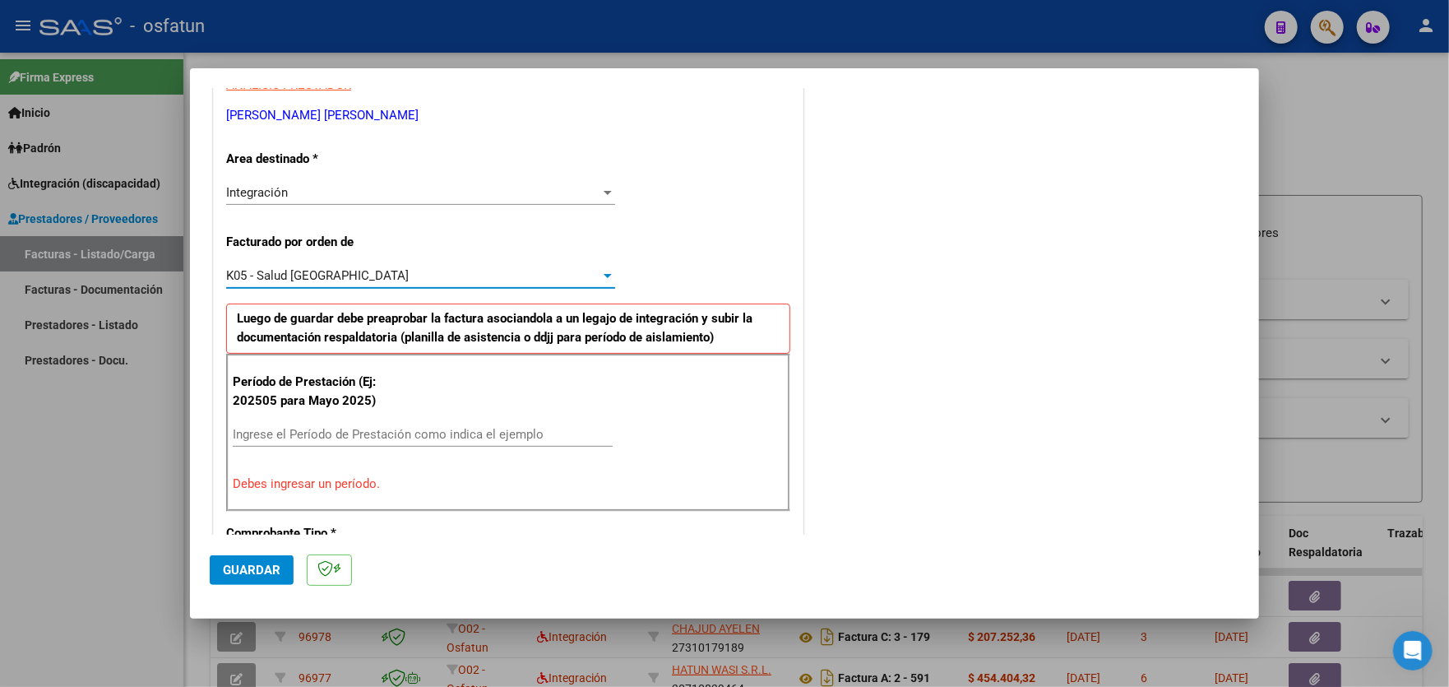
scroll to position [349, 0]
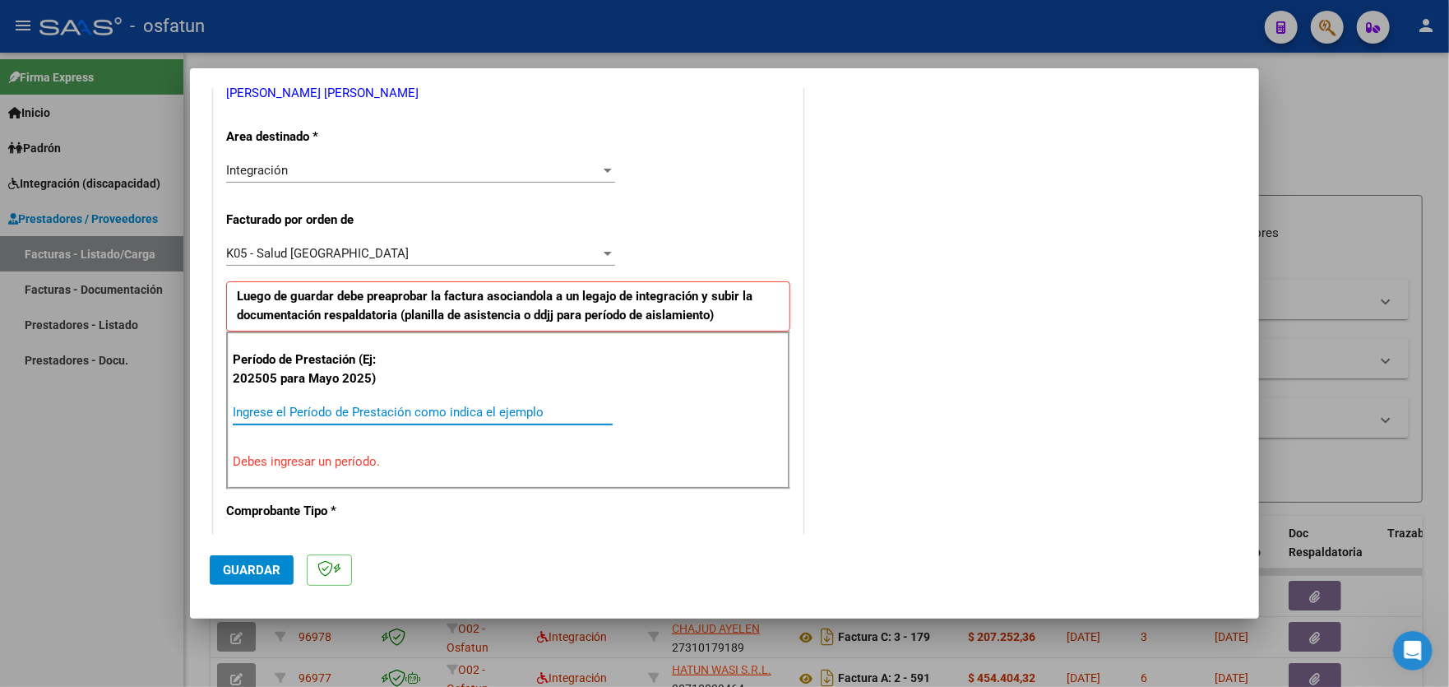
click at [475, 408] on input "Ingrese el Período de Prestación como indica el ejemplo" at bounding box center [423, 412] width 380 height 15
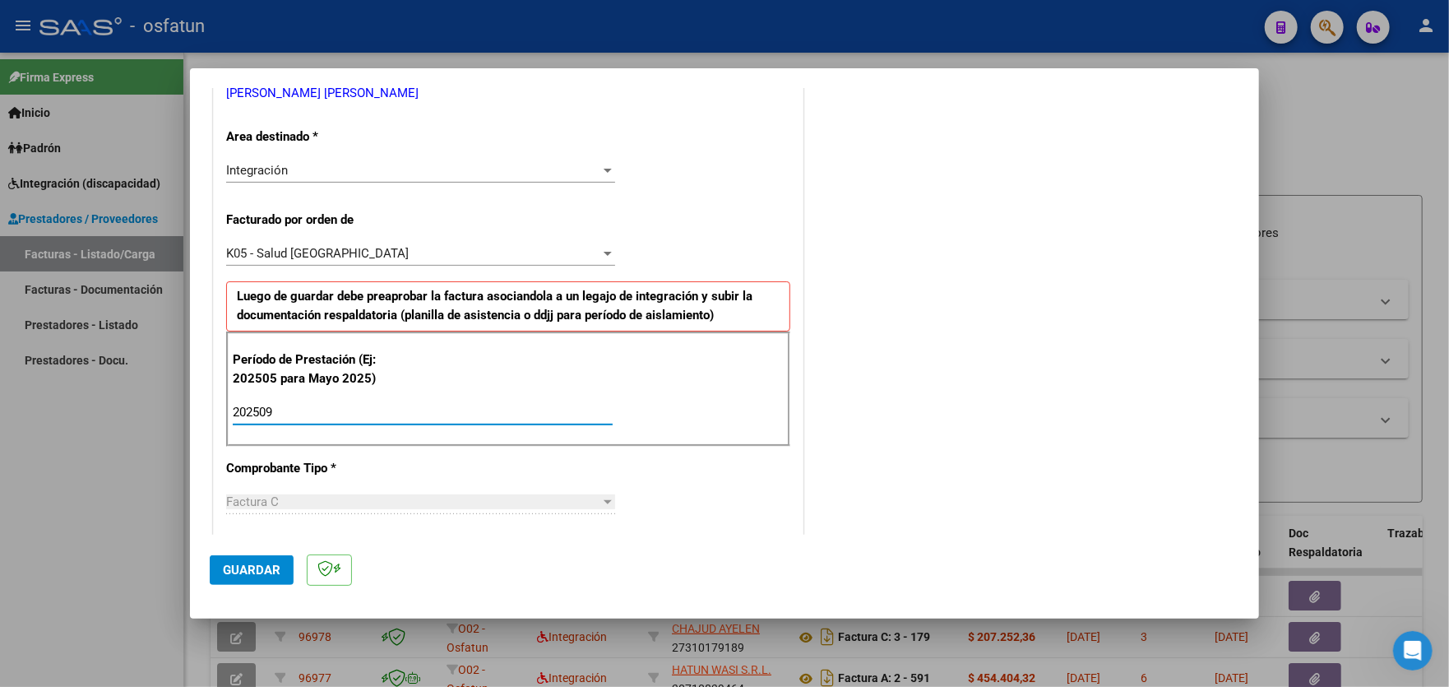
type input "202509"
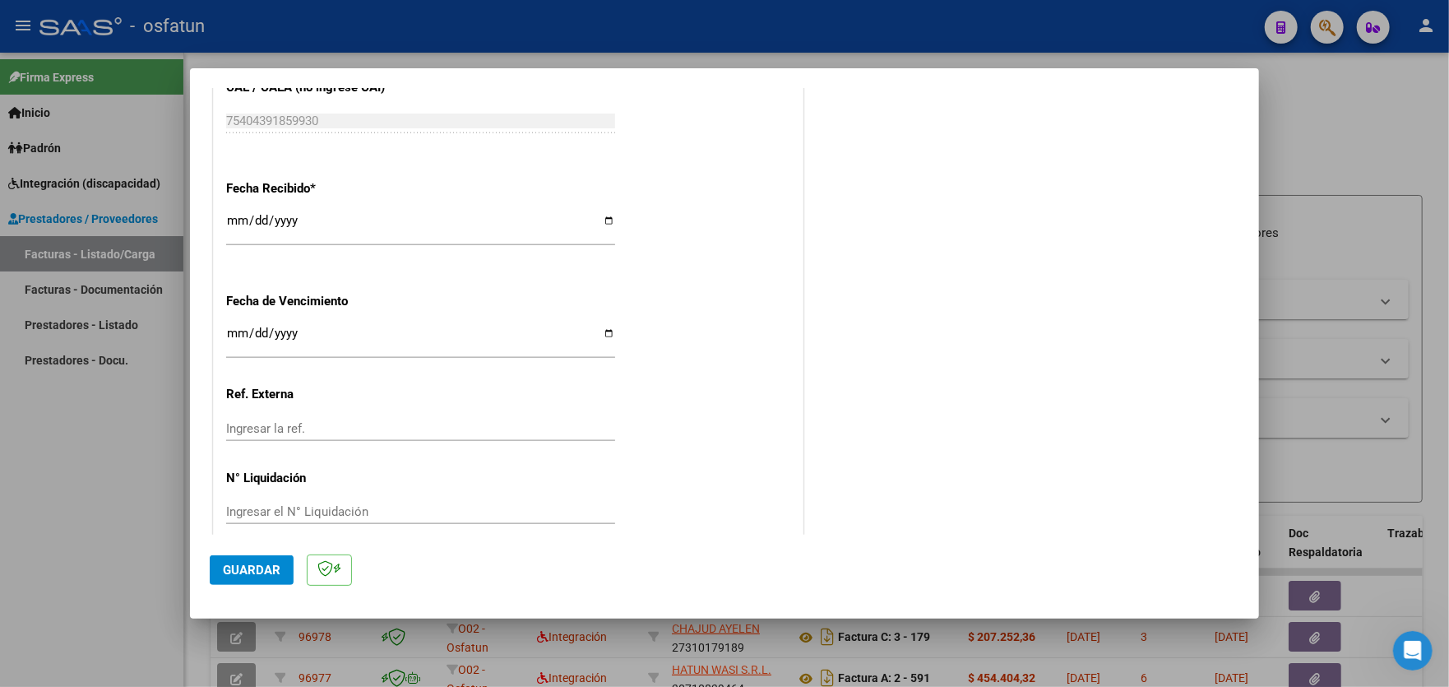
scroll to position [1175, 0]
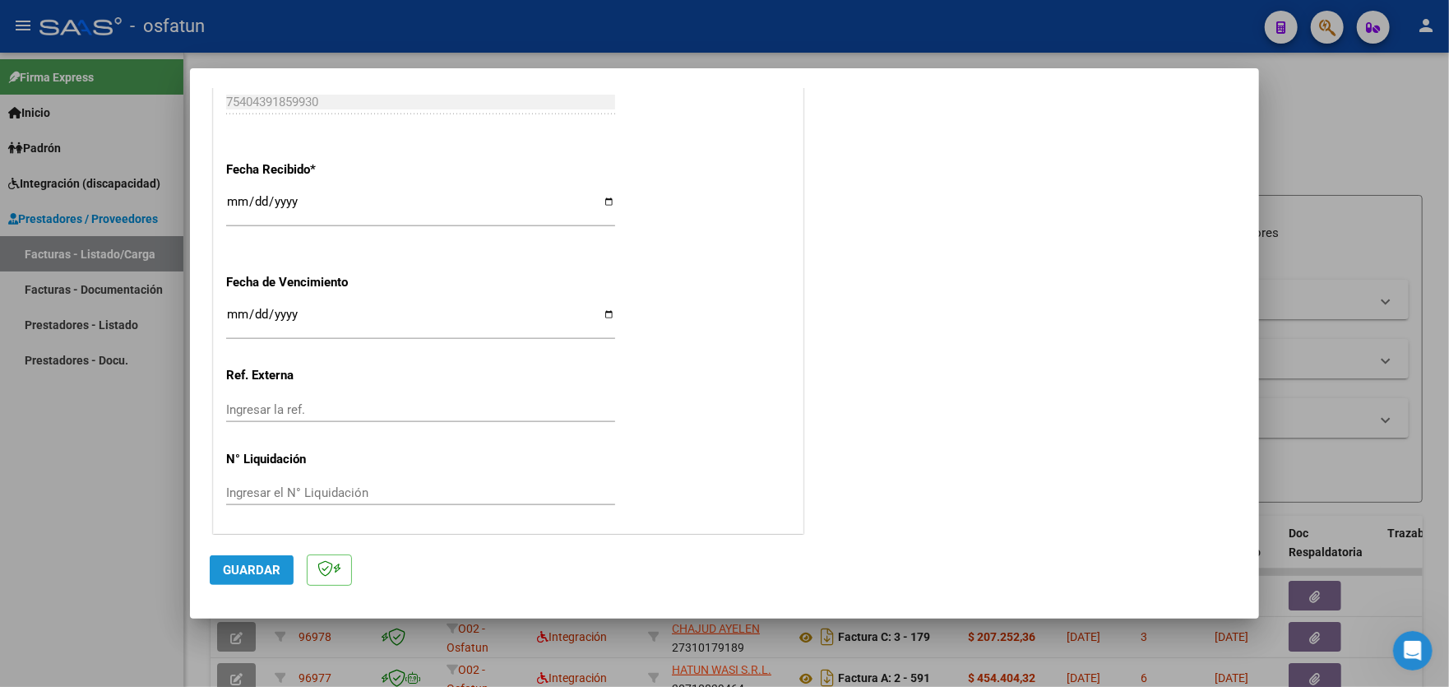
click at [259, 568] on span "Guardar" at bounding box center [252, 570] width 58 height 15
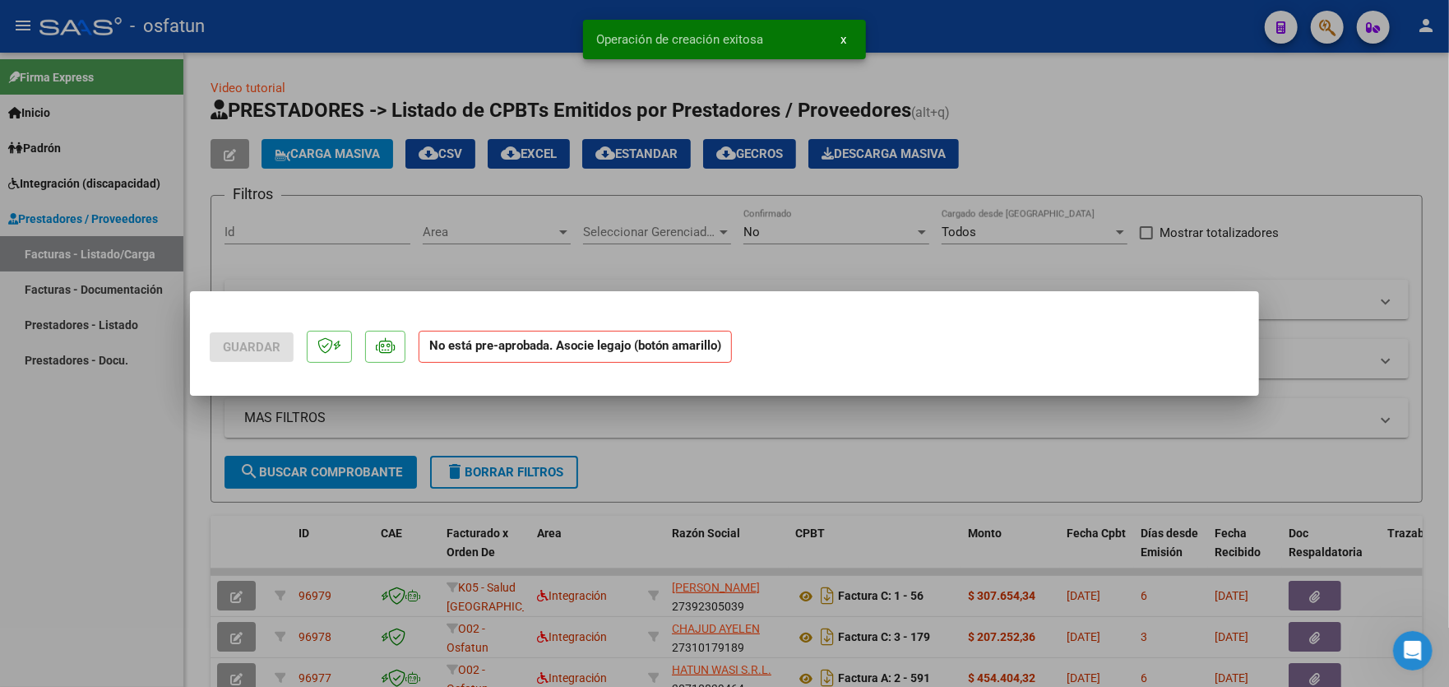
scroll to position [0, 0]
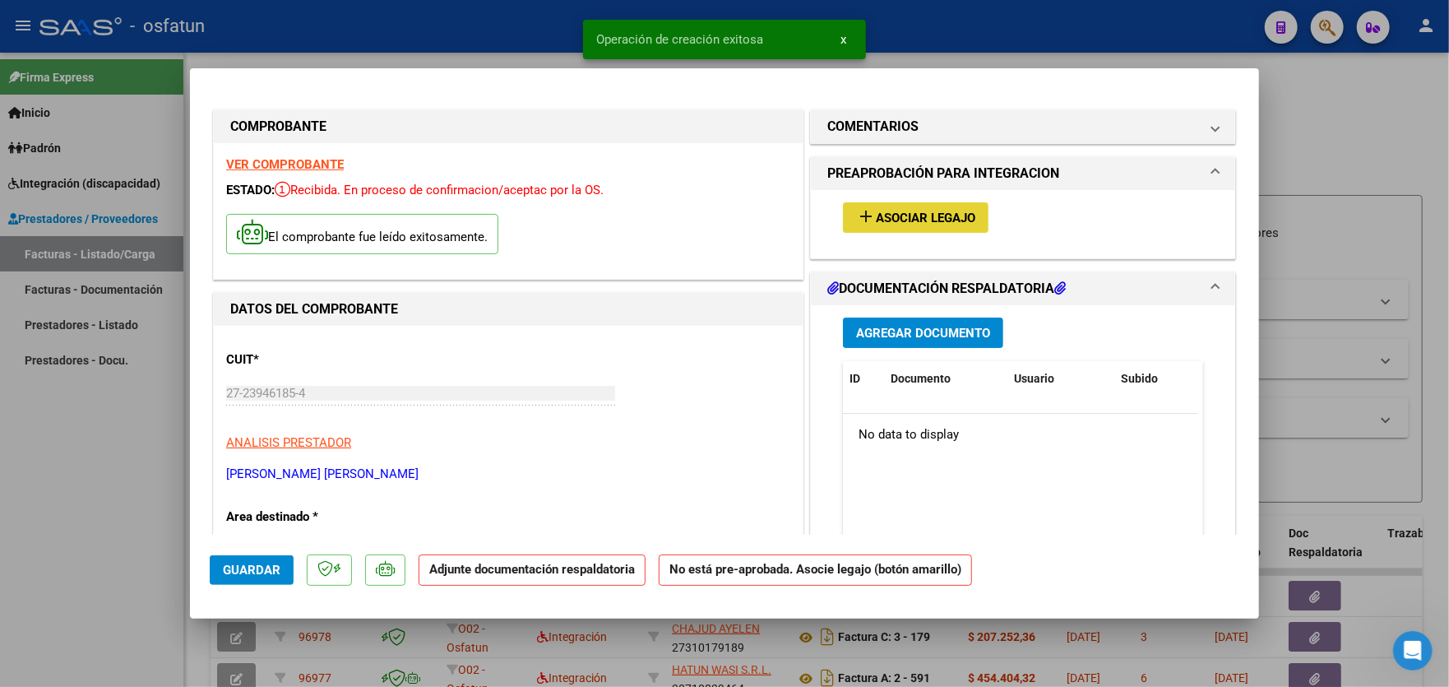
click at [909, 215] on span "Asociar Legajo" at bounding box center [926, 218] width 100 height 15
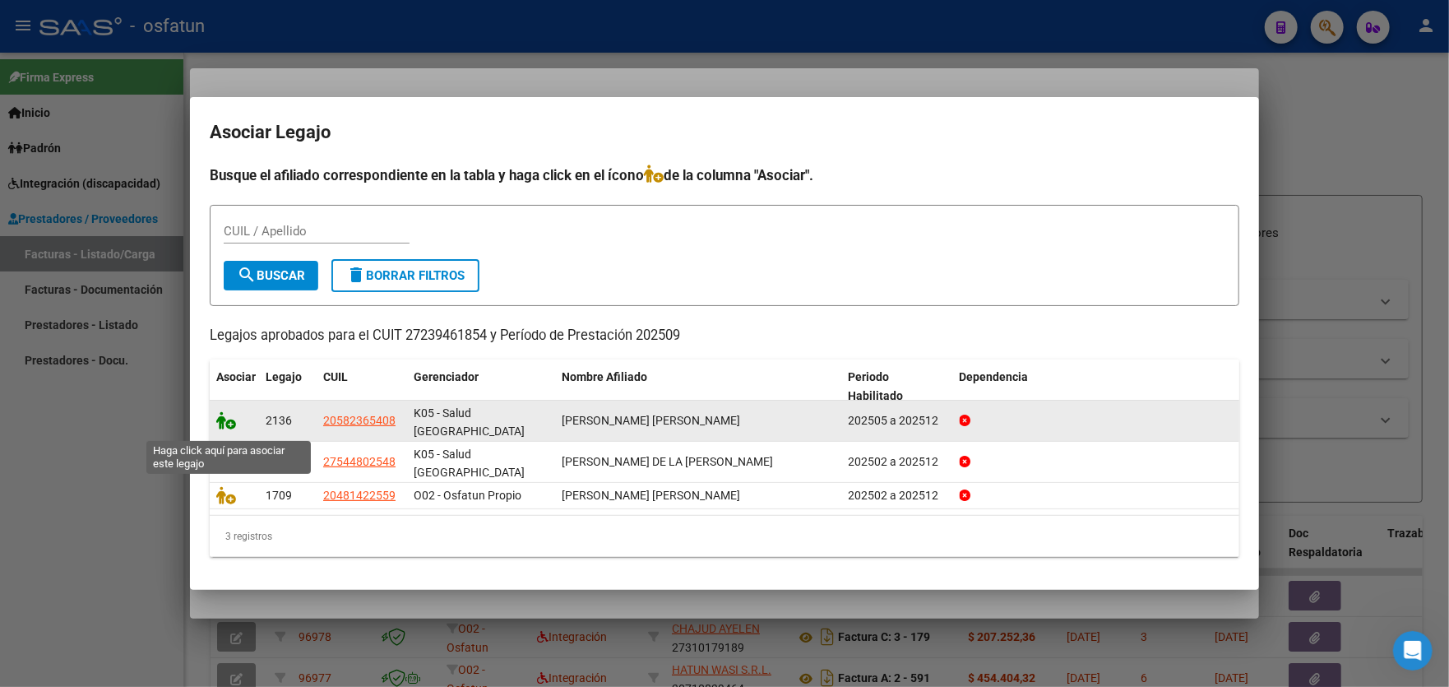
click at [228, 429] on icon at bounding box center [226, 420] width 20 height 18
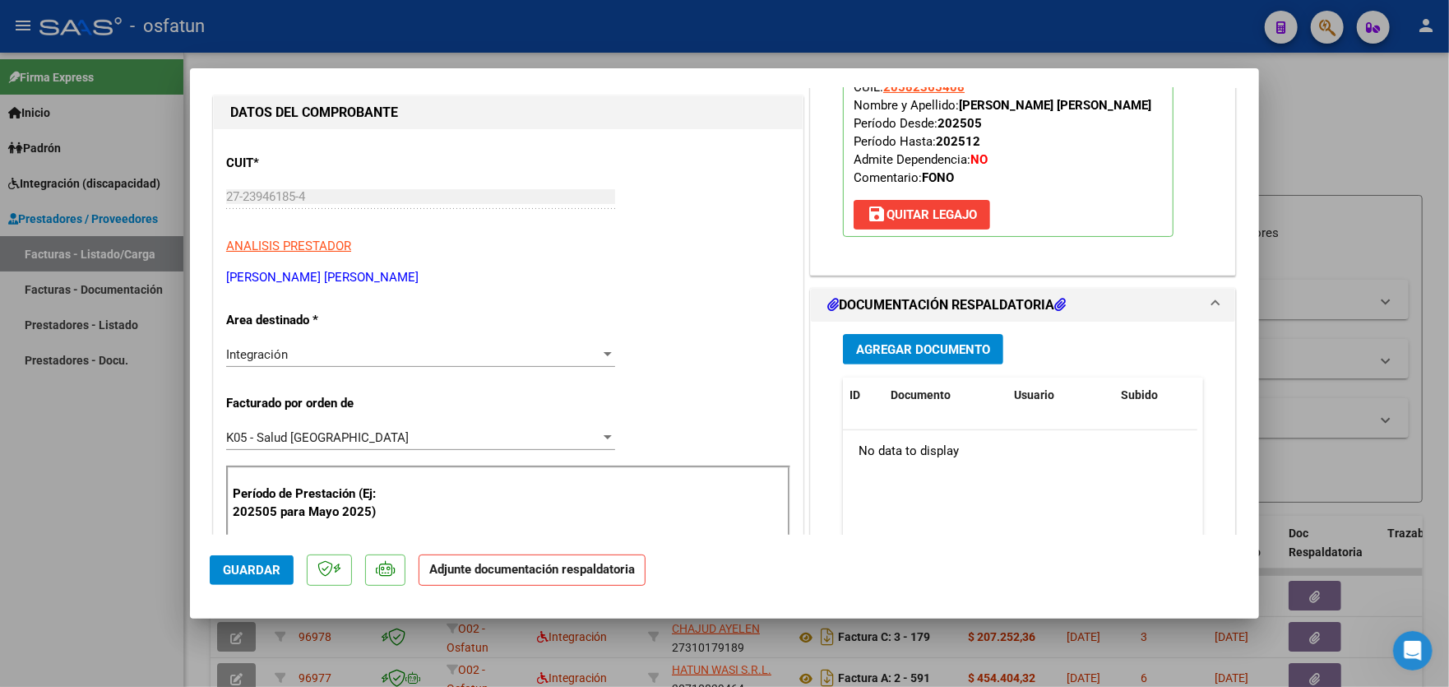
scroll to position [247, 0]
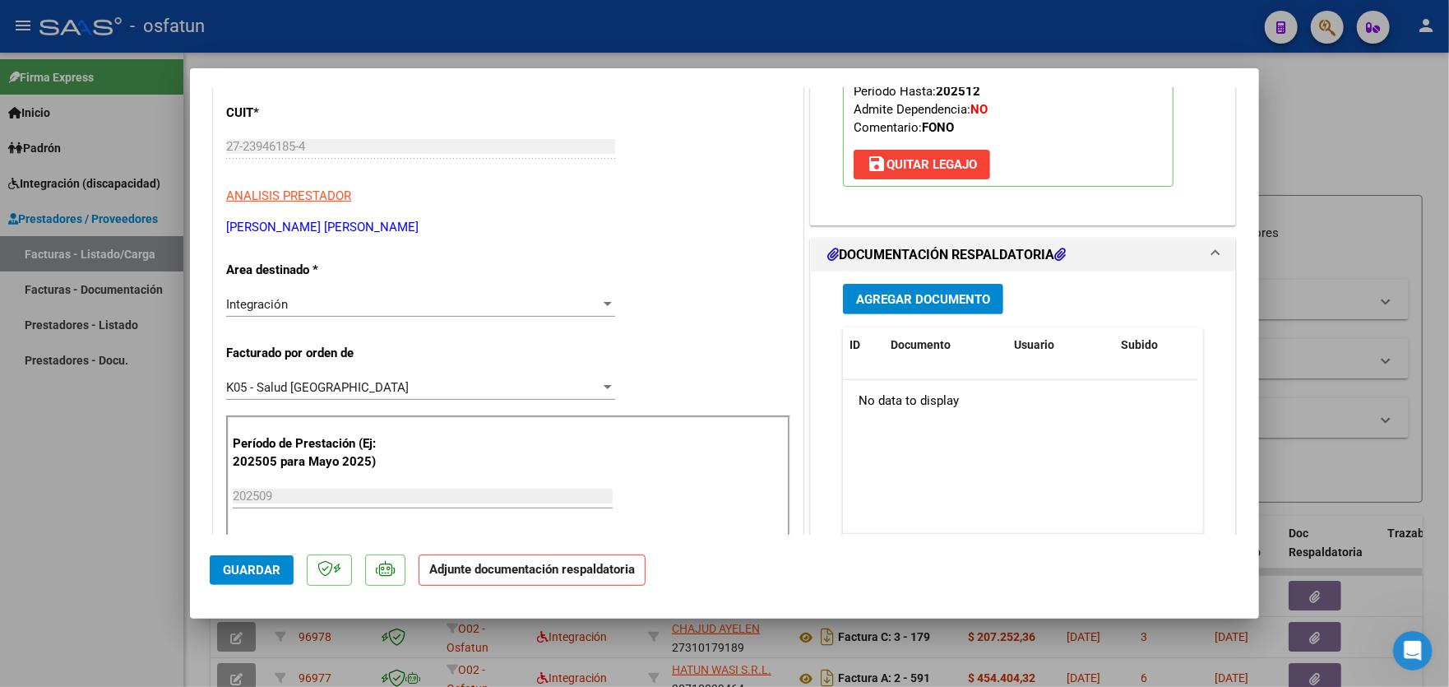
click at [930, 298] on span "Agregar Documento" at bounding box center [923, 299] width 134 height 15
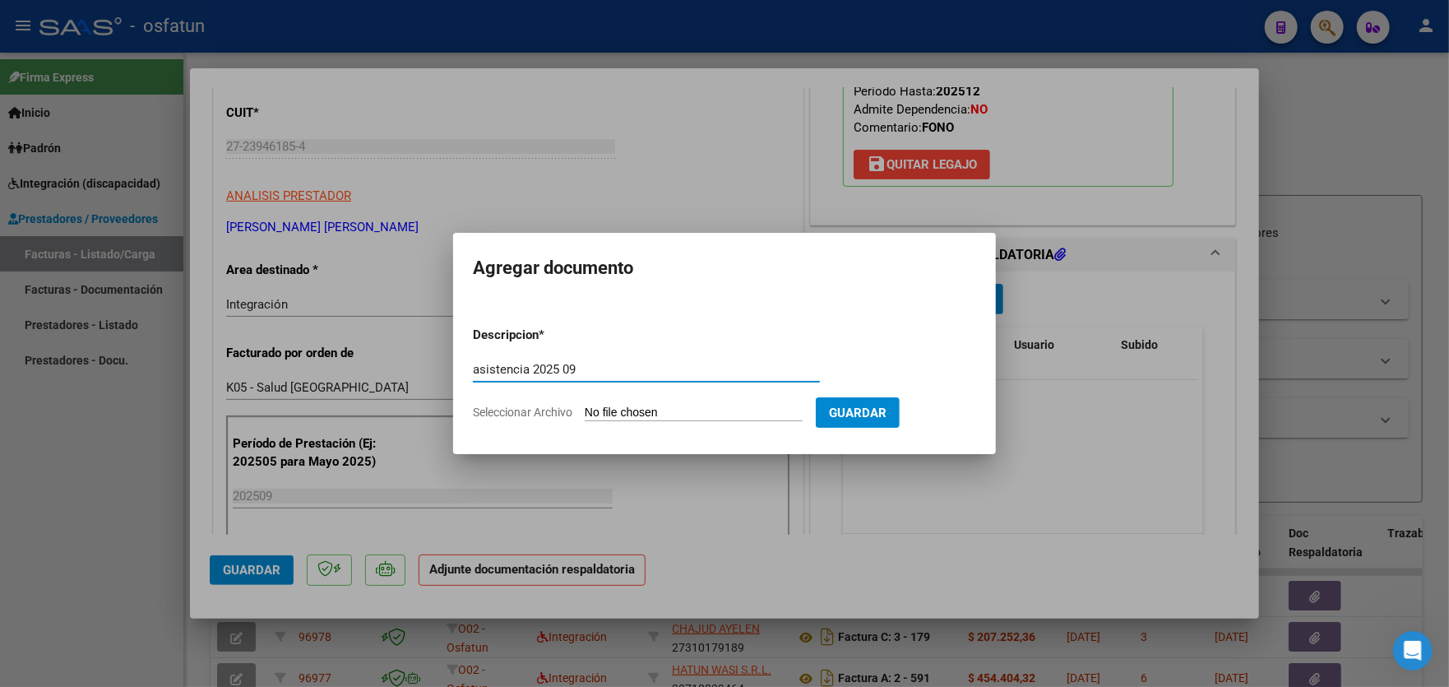
type input "asistencia 2025 09"
click at [600, 406] on input "Seleccionar Archivo" at bounding box center [694, 414] width 218 height 16
type input "C:\fakepath\PLANILLA [PERSON_NAME] SEPTIEMBRE LAURA25-1.pdf"
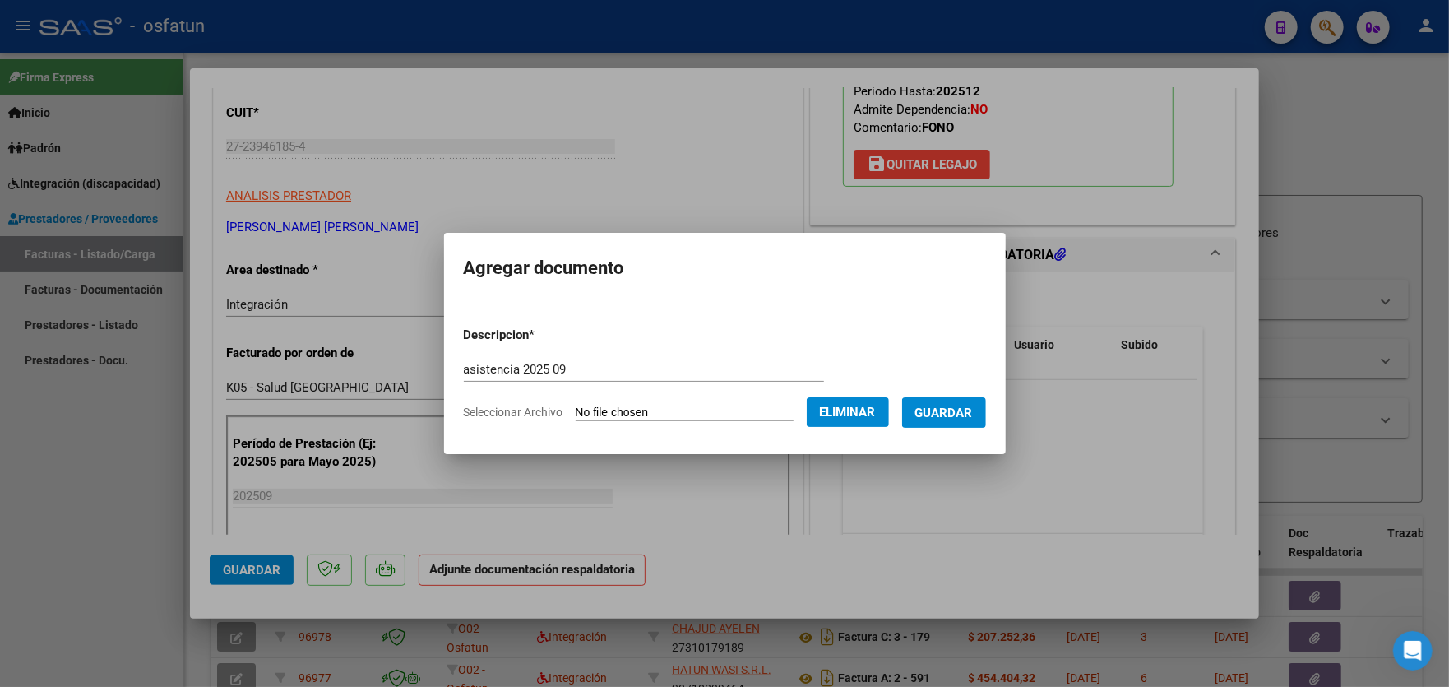
click at [959, 420] on button "Guardar" at bounding box center [944, 412] width 84 height 30
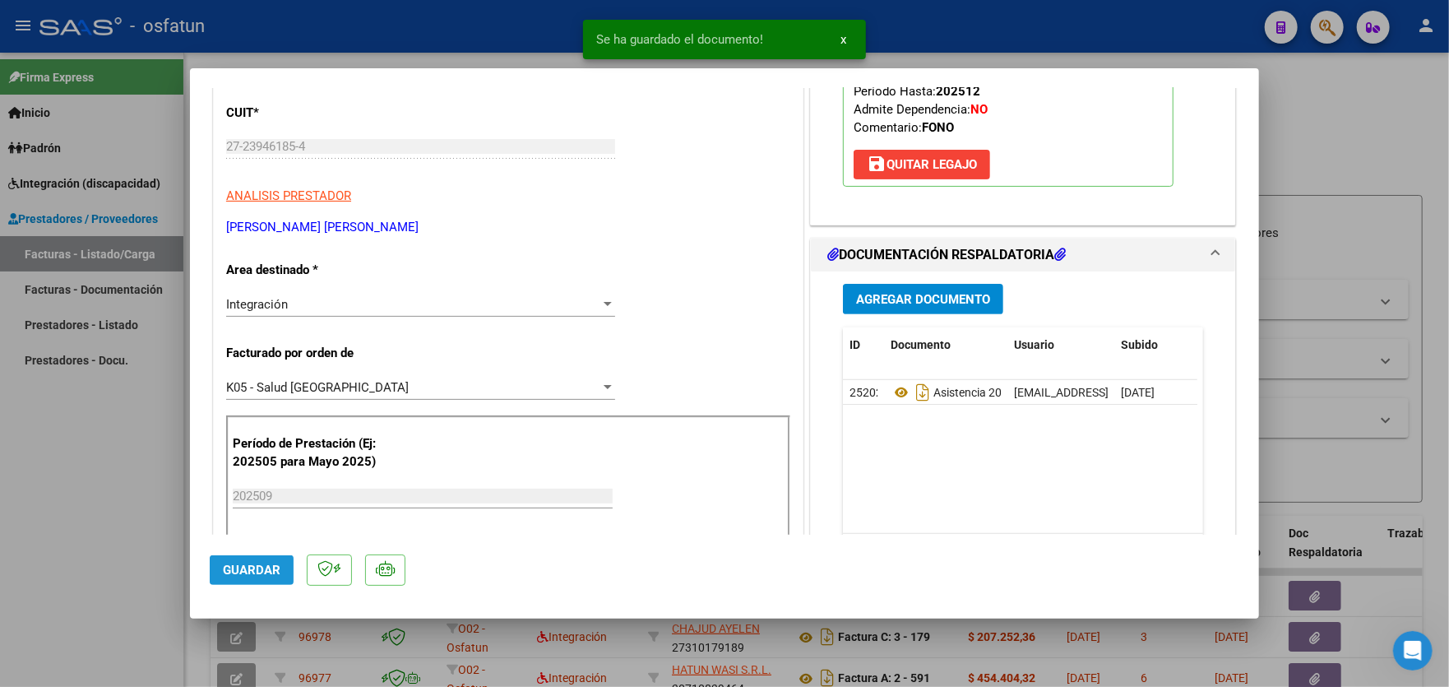
click at [256, 568] on span "Guardar" at bounding box center [252, 570] width 58 height 15
click at [102, 462] on div at bounding box center [724, 343] width 1449 height 687
type input "$ 0,00"
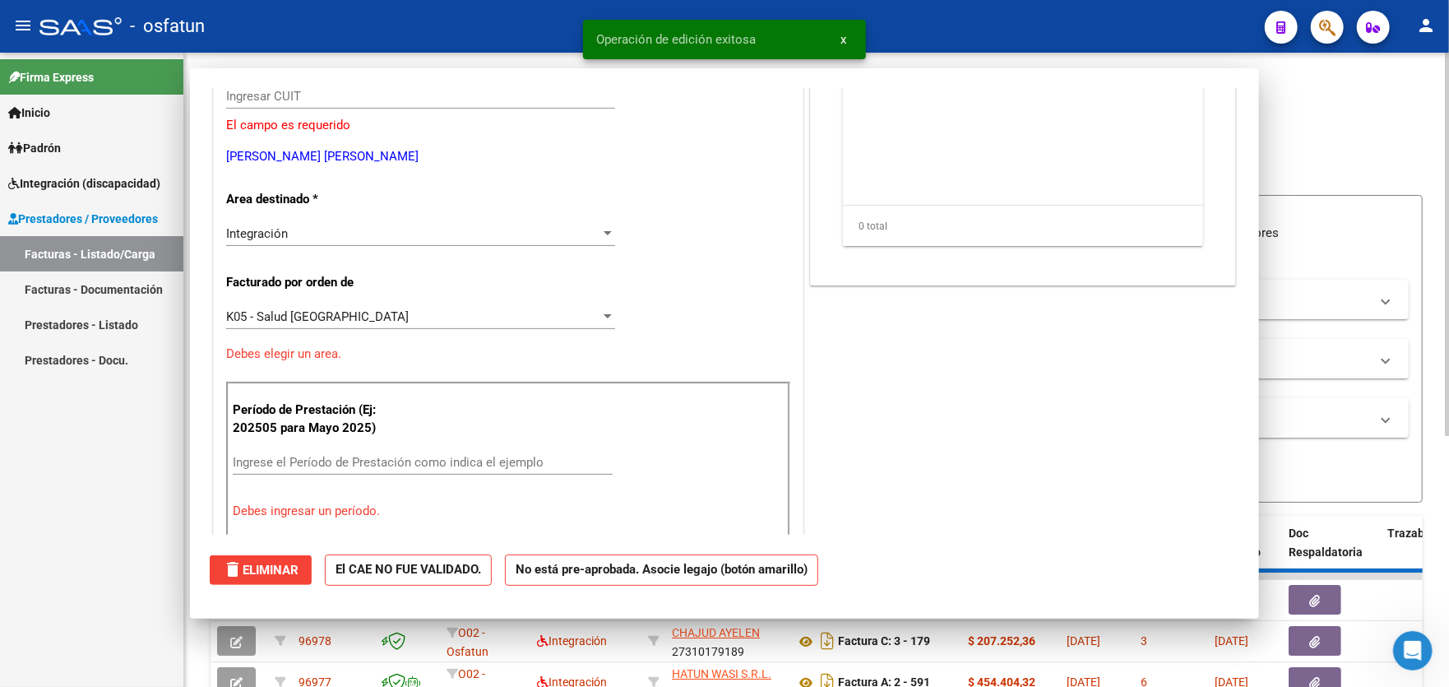
scroll to position [0, 0]
